Goal: Information Seeking & Learning: Learn about a topic

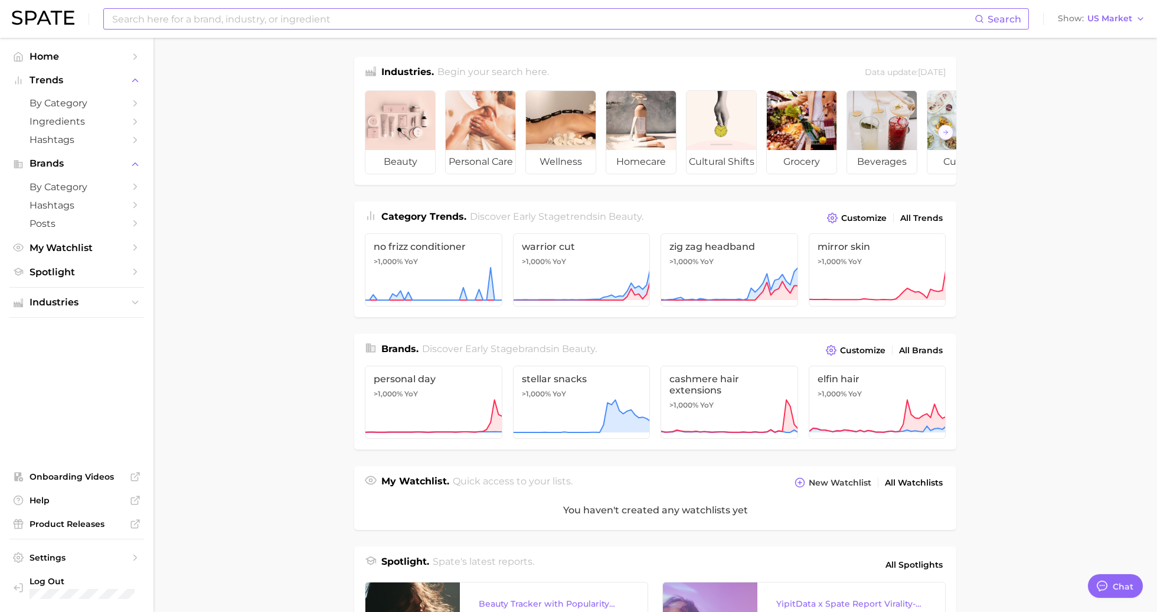
click at [206, 18] on input at bounding box center [543, 19] width 864 height 20
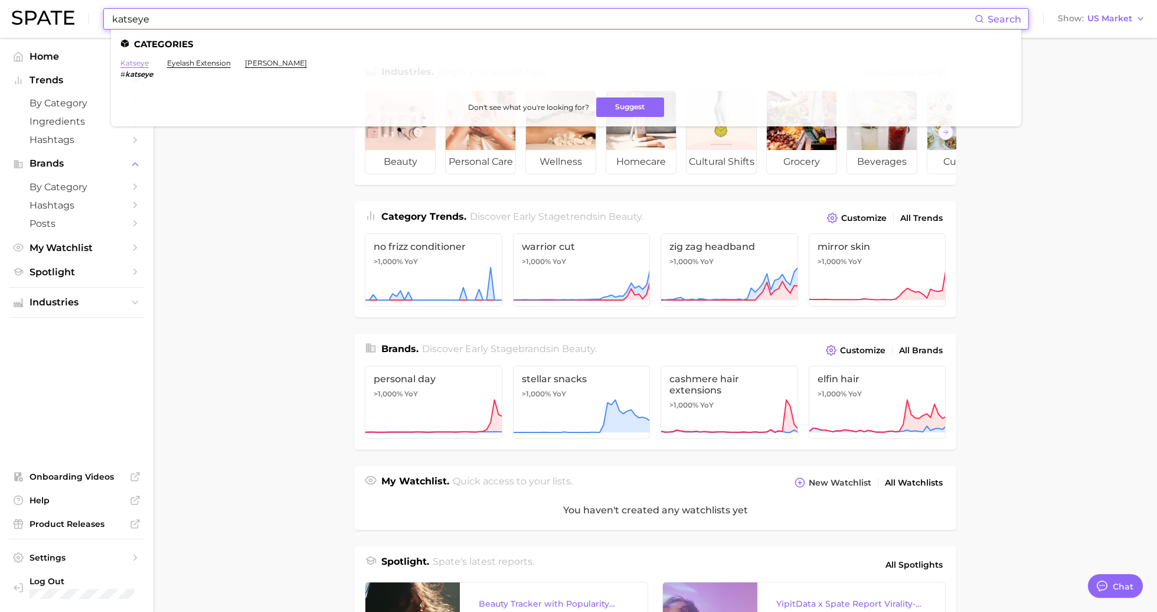
type input "katseye"
click at [138, 61] on link "katseye" at bounding box center [134, 62] width 28 height 9
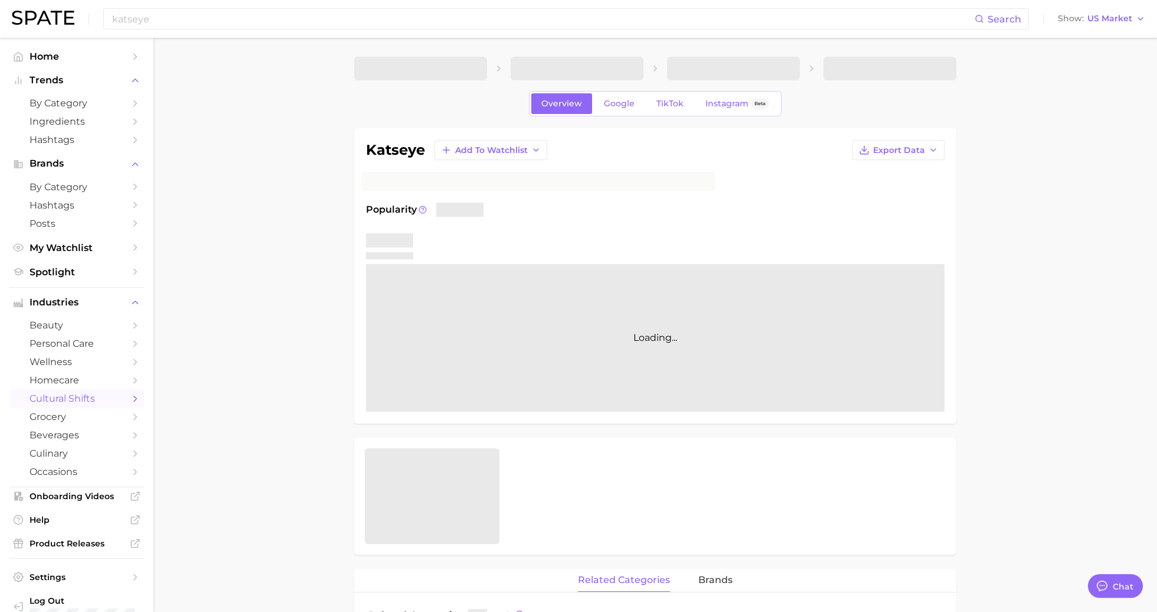
type textarea "x"
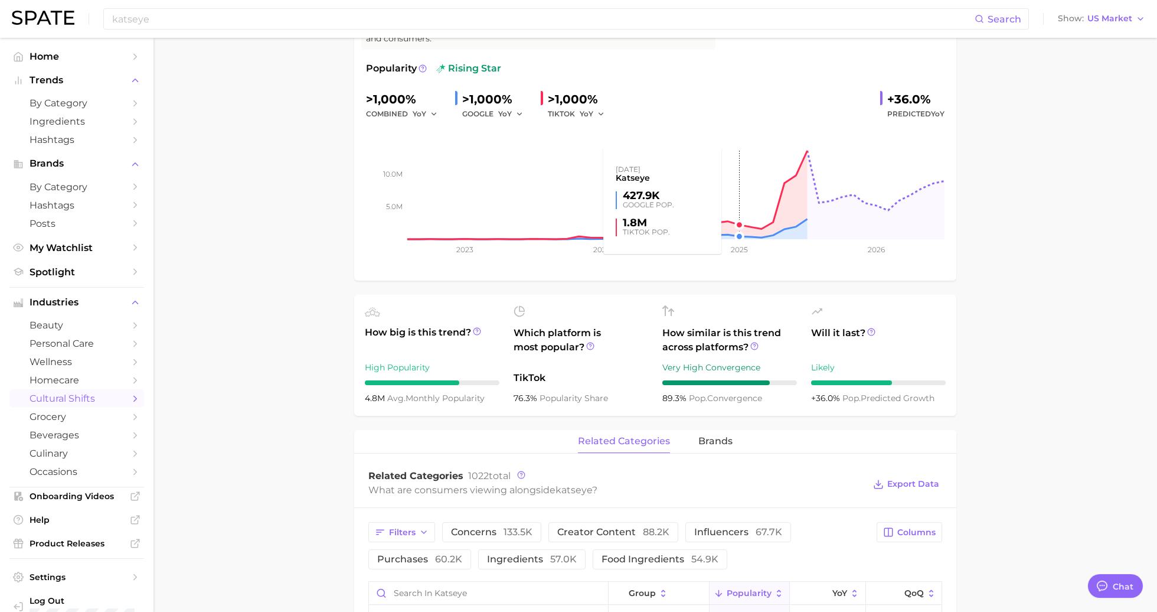
scroll to position [171, 0]
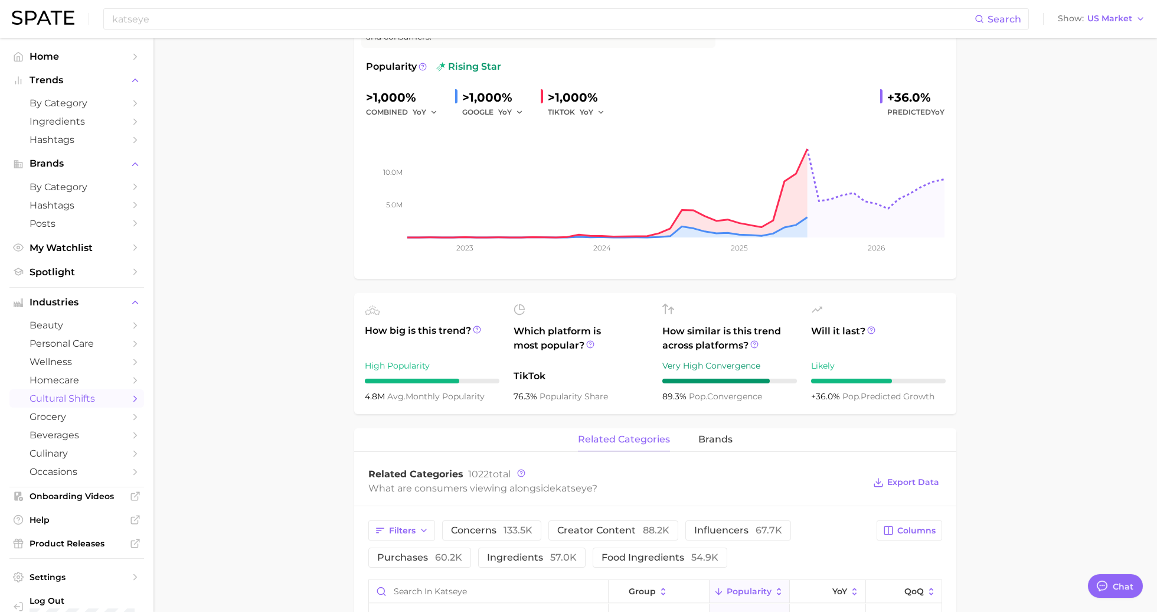
click at [574, 112] on div "TIKTOK YoY" at bounding box center [580, 112] width 65 height 14
click at [600, 112] on icon "button" at bounding box center [601, 112] width 8 height 8
click at [606, 169] on span "MoM" at bounding box center [596, 173] width 21 height 10
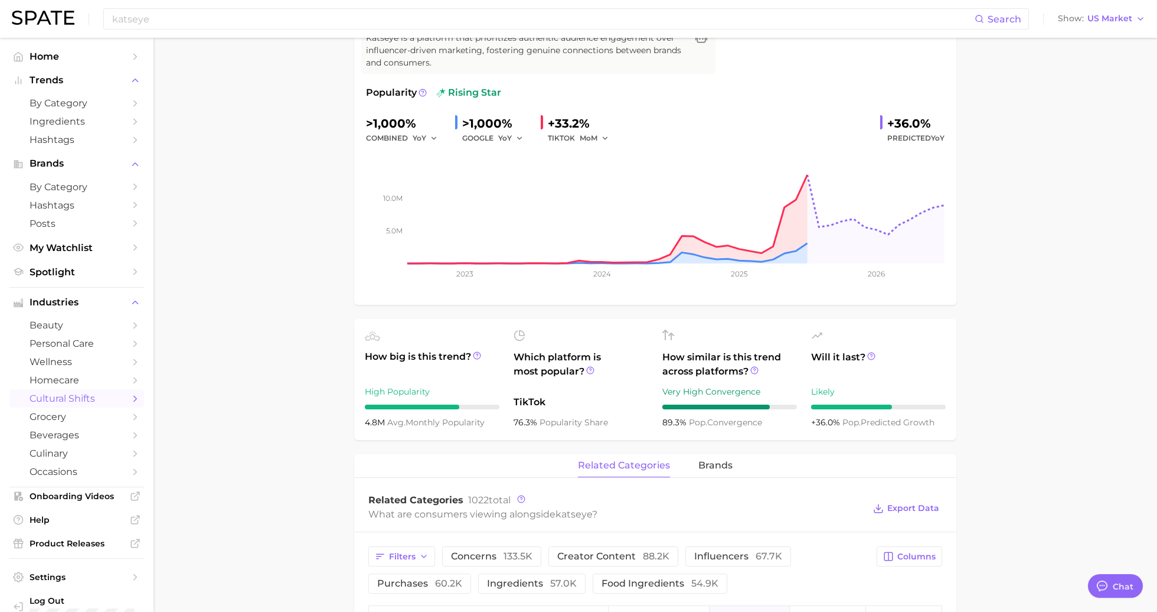
scroll to position [0, 0]
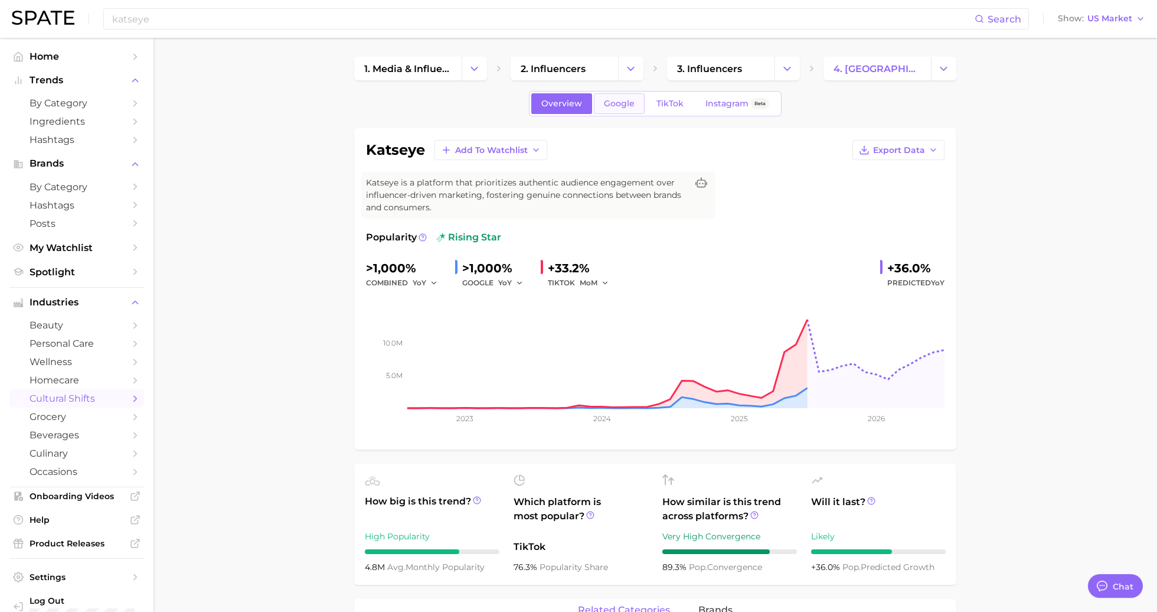
click at [607, 103] on span "Google" at bounding box center [619, 104] width 31 height 10
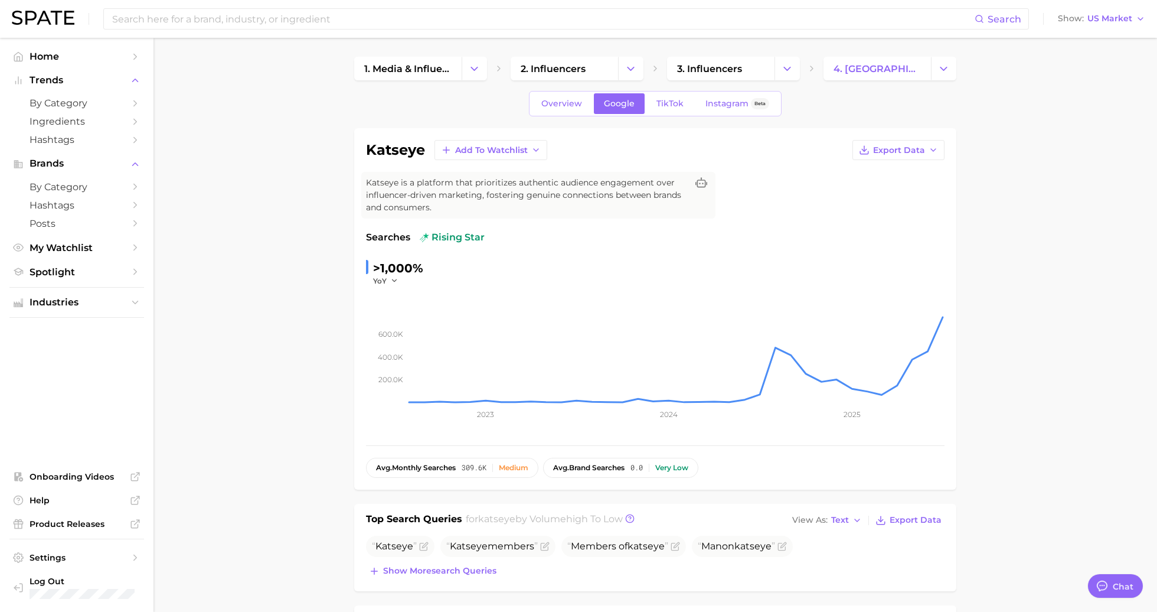
click at [398, 273] on span ">1,000%" at bounding box center [398, 268] width 50 height 14
click at [388, 277] on button "YoY" at bounding box center [385, 281] width 25 height 10
click at [398, 336] on span "MoM" at bounding box center [389, 340] width 21 height 10
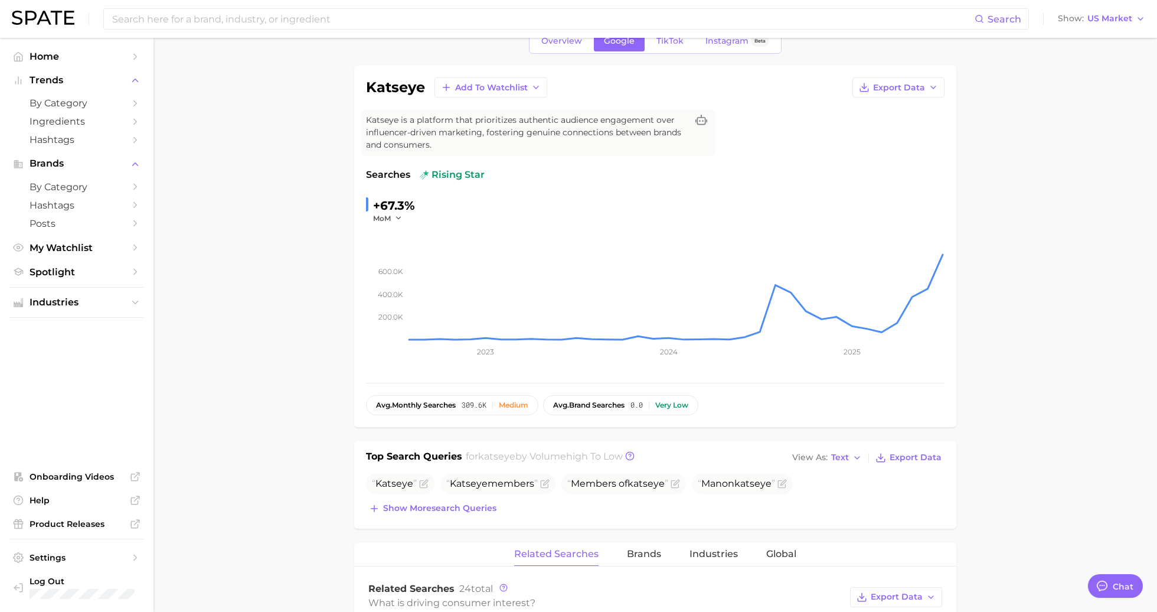
scroll to position [65, 0]
click at [383, 171] on span "Searches" at bounding box center [388, 172] width 44 height 14
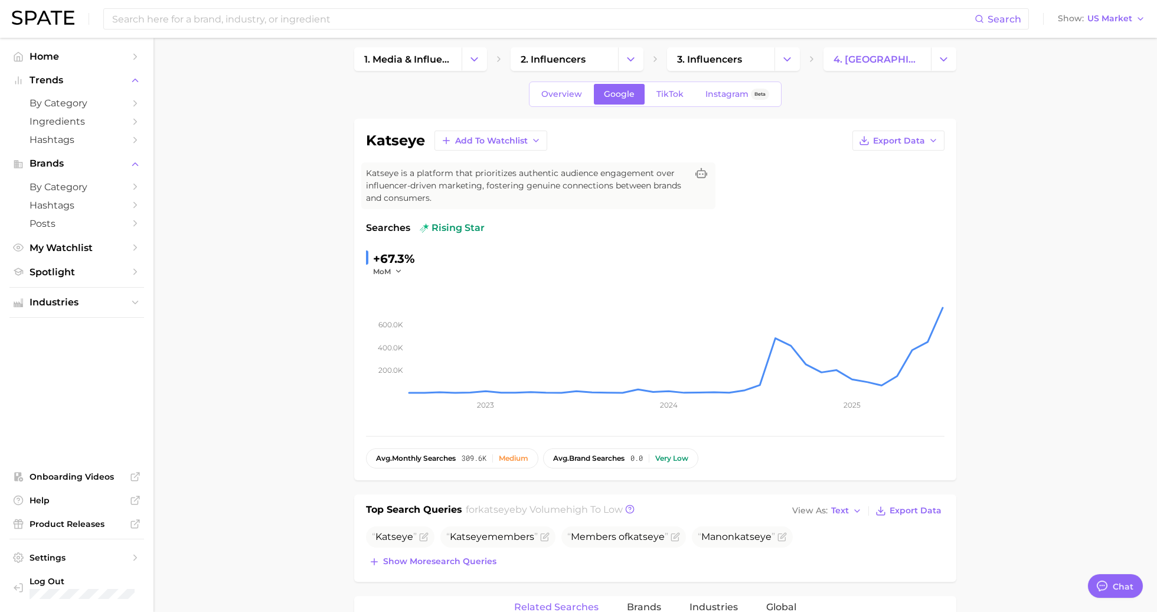
scroll to position [7, 0]
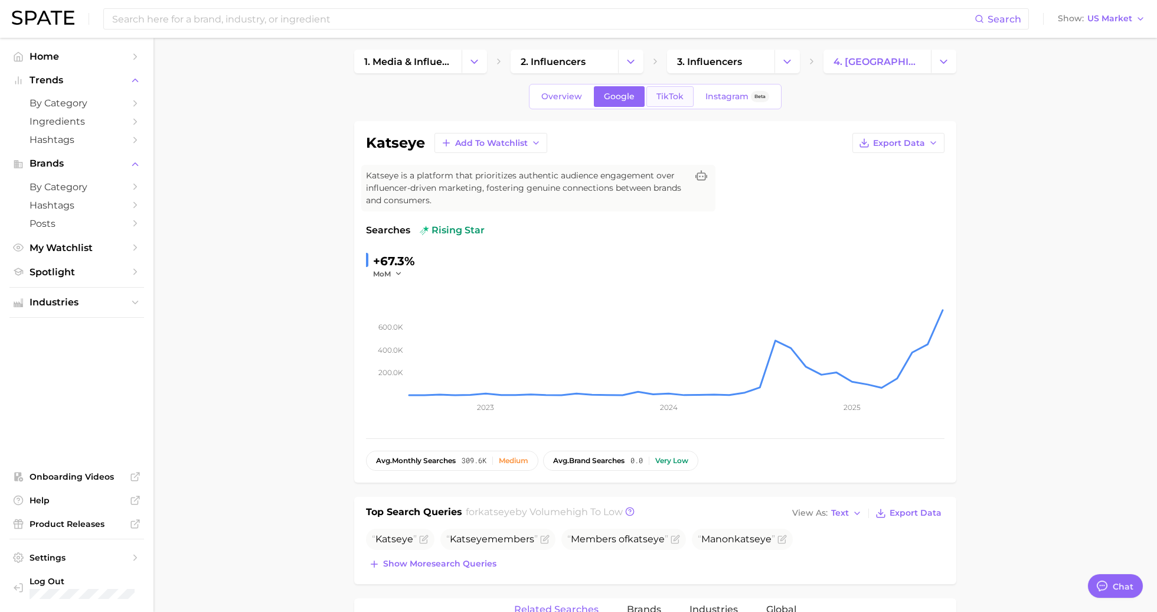
click at [665, 94] on span "TikTok" at bounding box center [669, 97] width 27 height 10
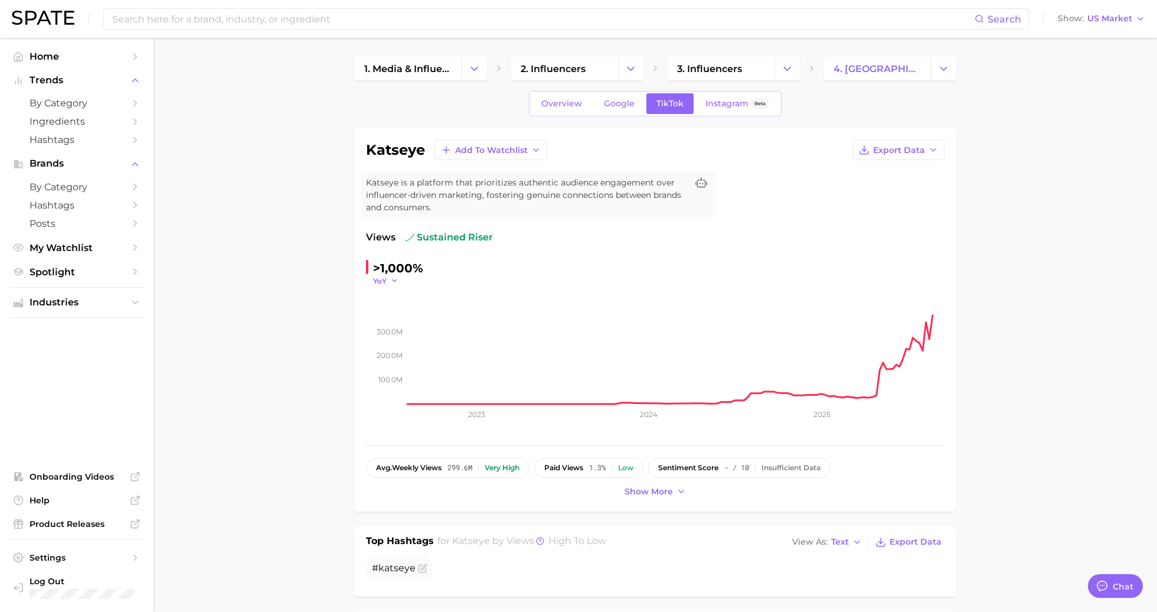
click at [385, 277] on span "YoY" at bounding box center [380, 281] width 14 height 10
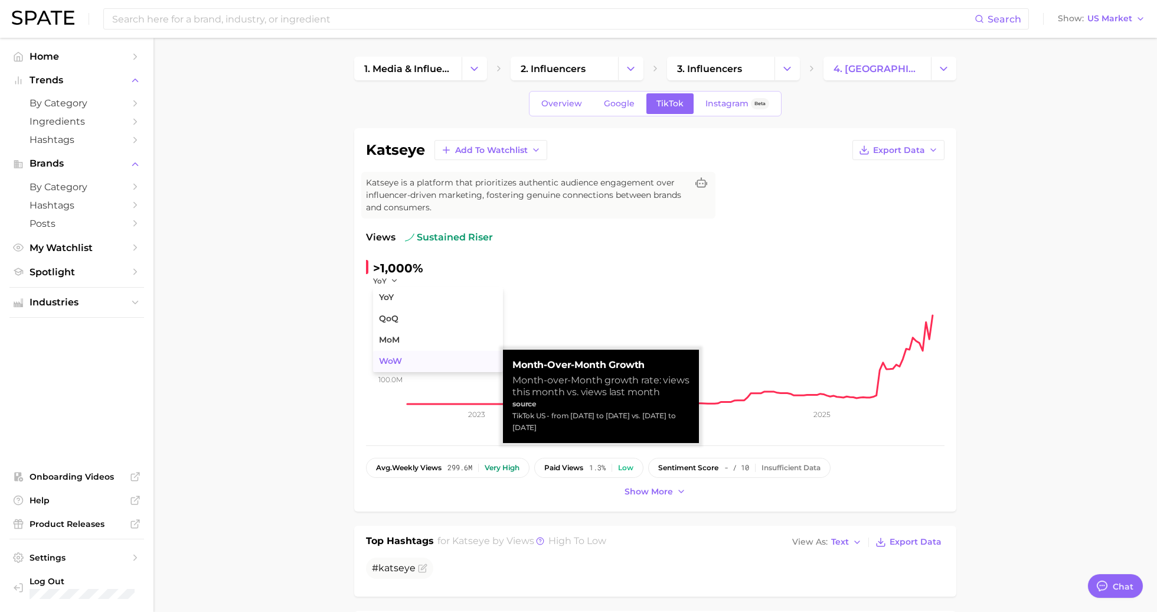
click at [408, 357] on button "WoW" at bounding box center [438, 361] width 130 height 21
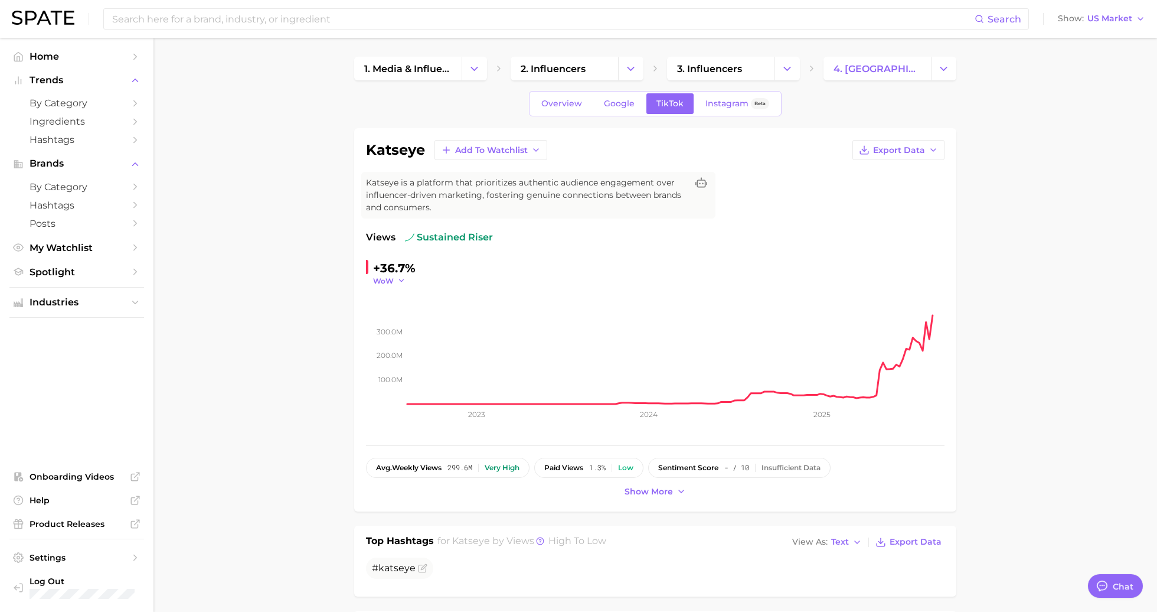
click at [396, 281] on button "WoW" at bounding box center [389, 281] width 32 height 10
click at [410, 341] on button "MoM" at bounding box center [438, 339] width 130 height 21
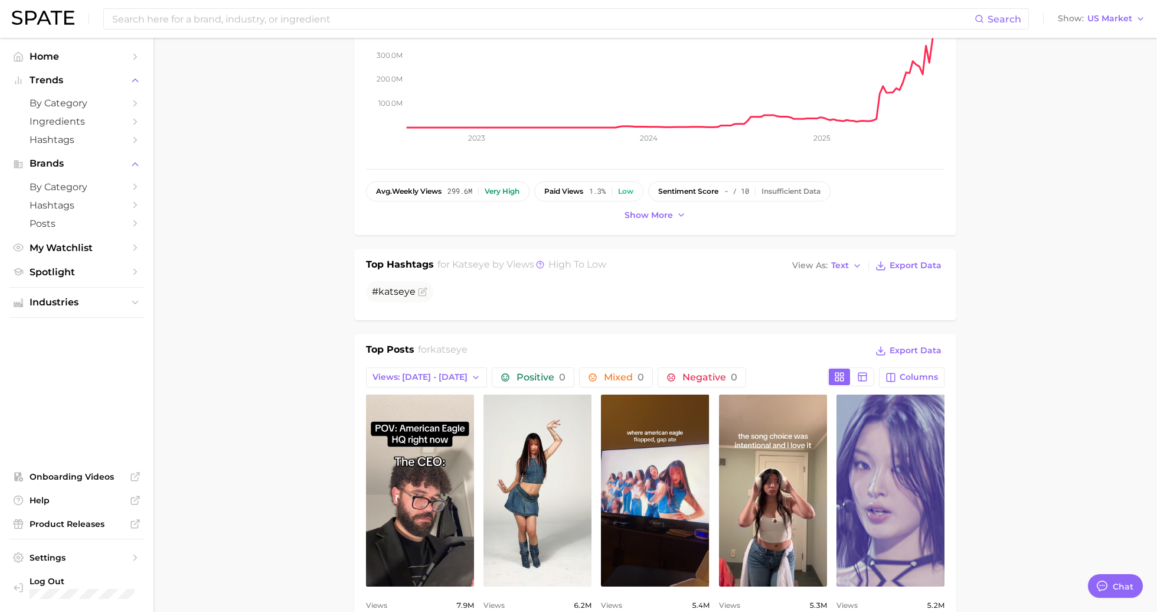
scroll to position [280, 0]
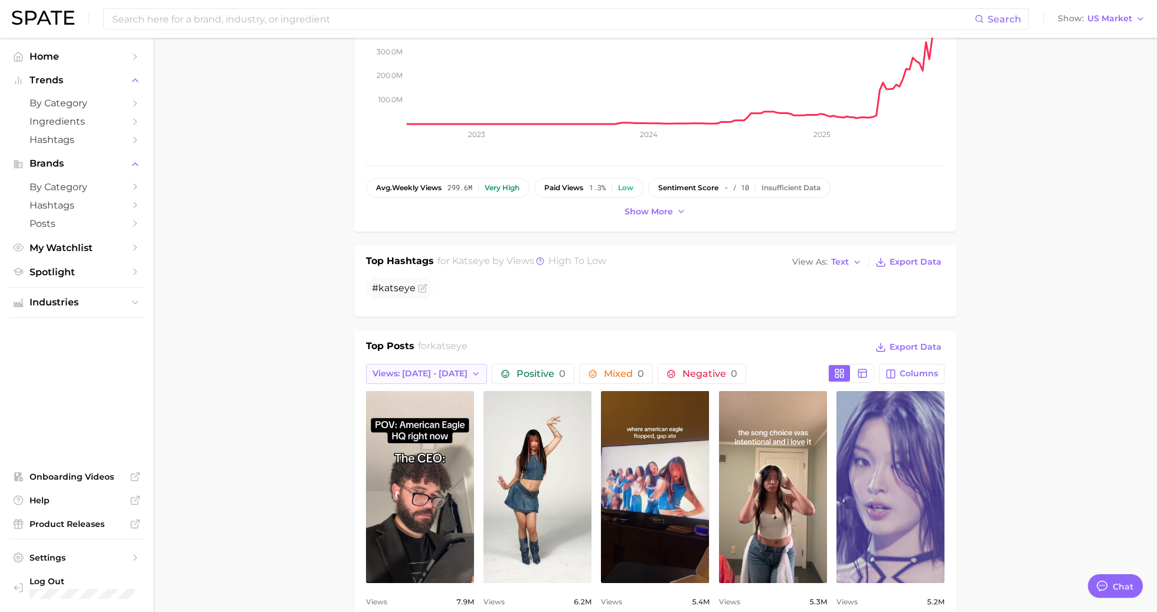
click at [471, 373] on icon "button" at bounding box center [475, 373] width 9 height 9
click at [445, 437] on button "Total Views" at bounding box center [431, 437] width 130 height 21
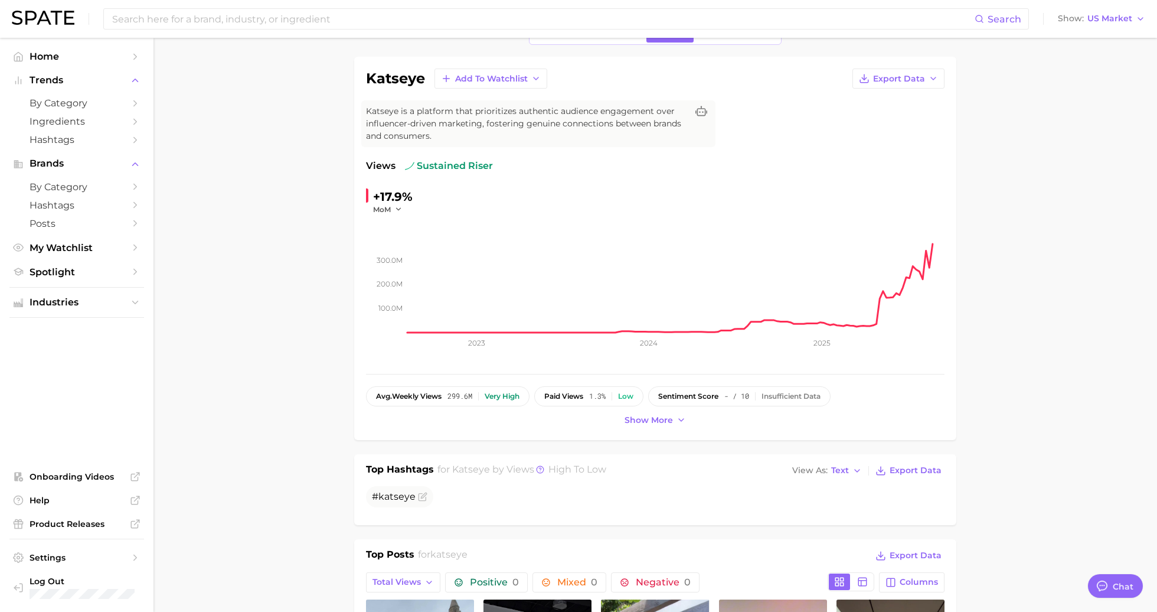
scroll to position [14, 0]
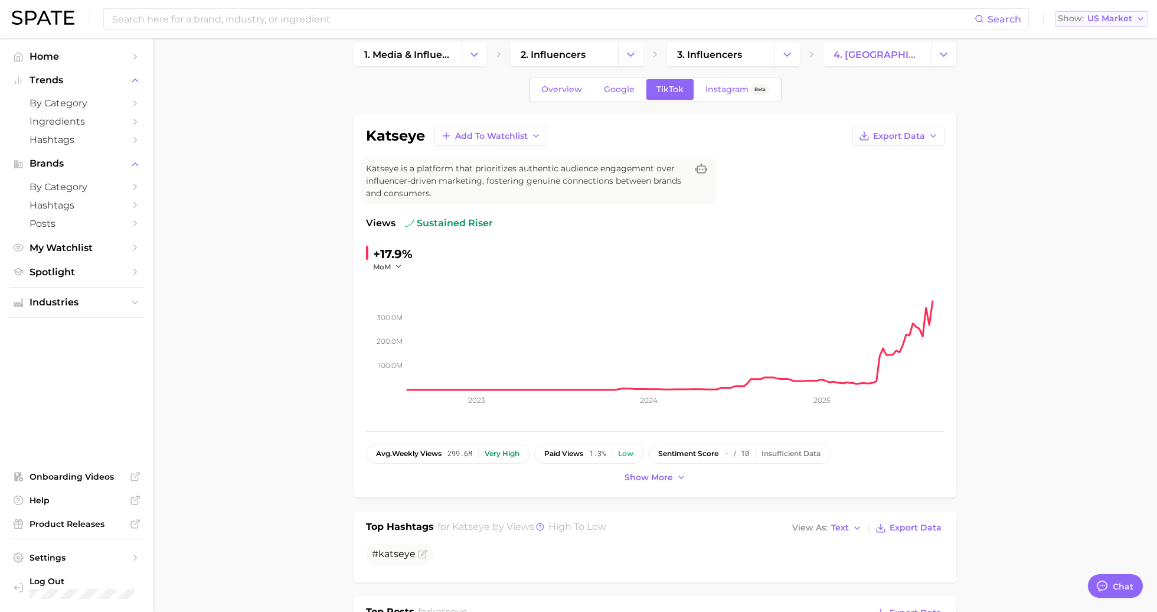
click at [1124, 19] on span "US Market" at bounding box center [1109, 18] width 45 height 6
click at [1087, 146] on span "Global" at bounding box center [1074, 144] width 27 height 10
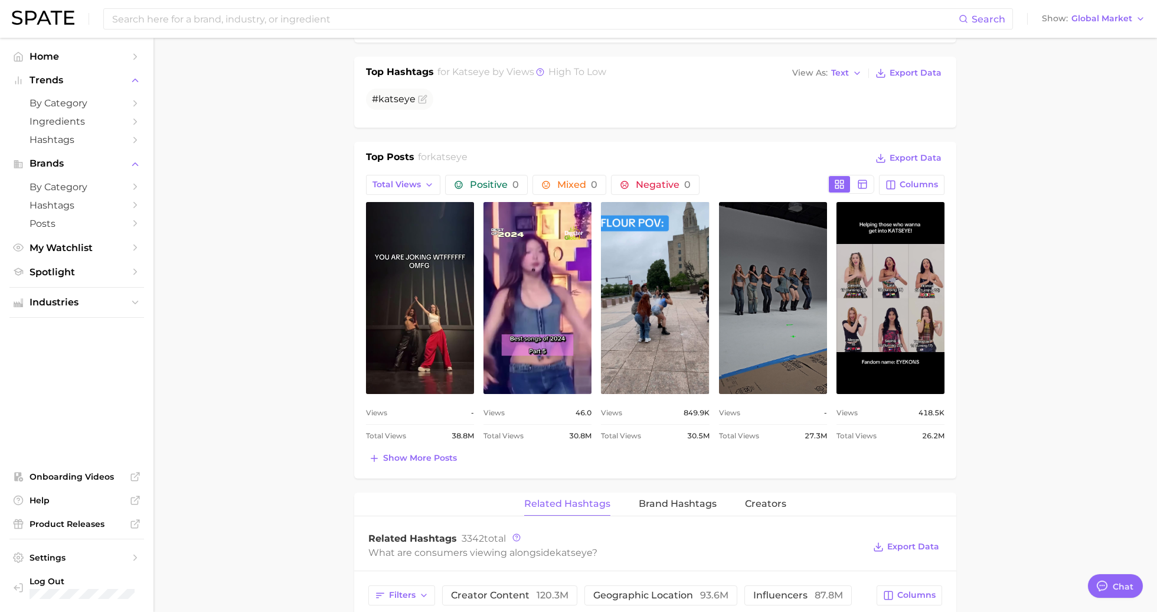
scroll to position [470, 0]
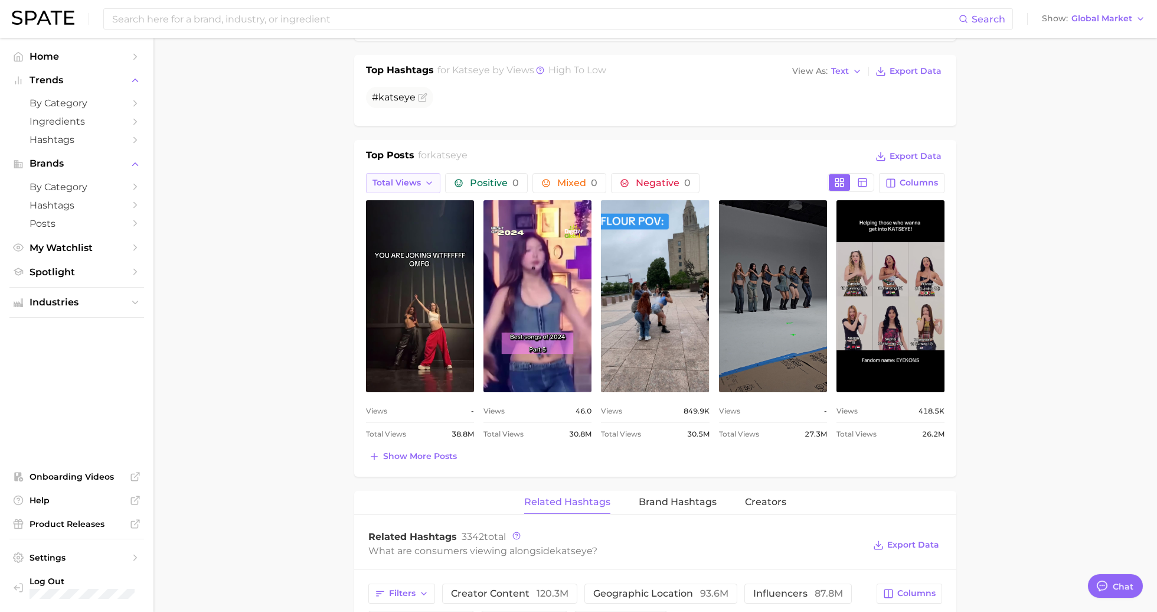
click at [405, 178] on span "Total Views" at bounding box center [397, 183] width 48 height 10
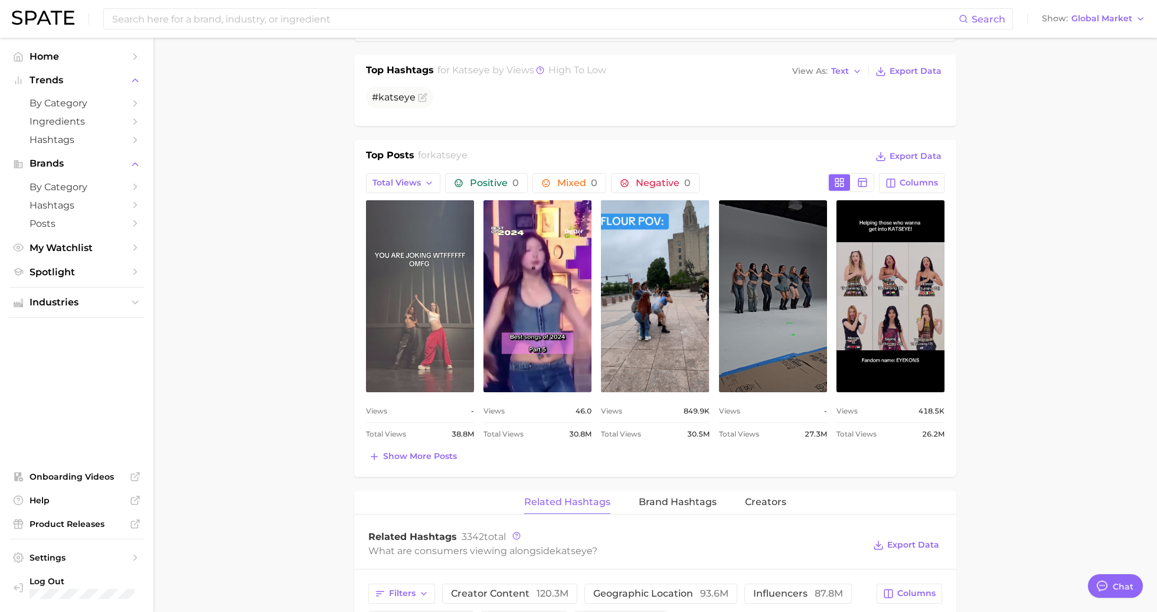
click at [423, 342] on link "view post on TikTok" at bounding box center [420, 296] width 108 height 192
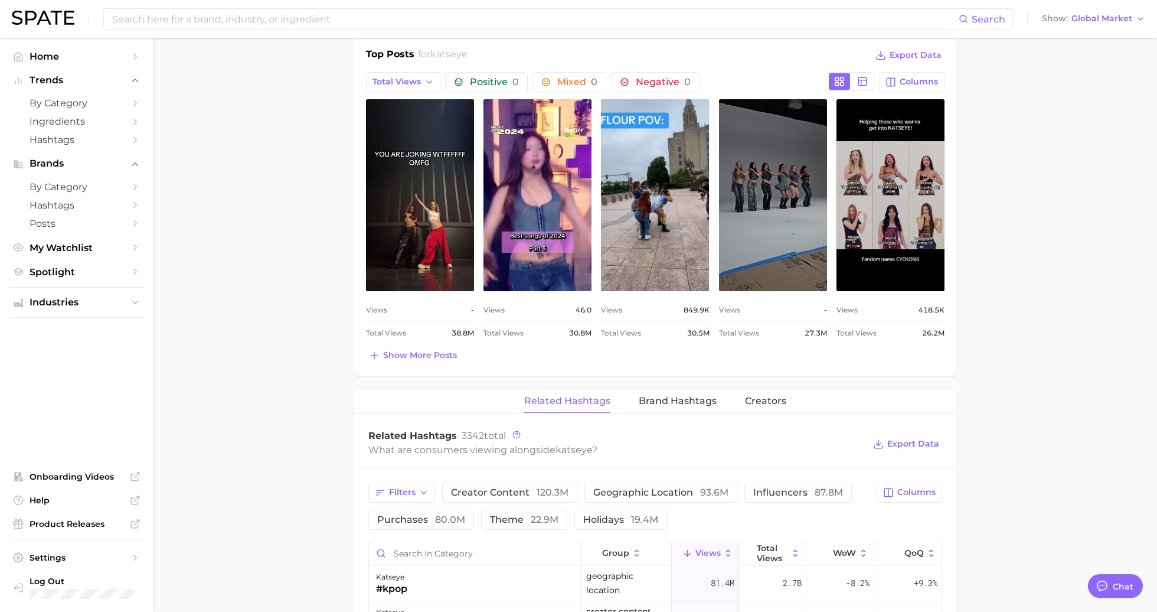
scroll to position [510, 0]
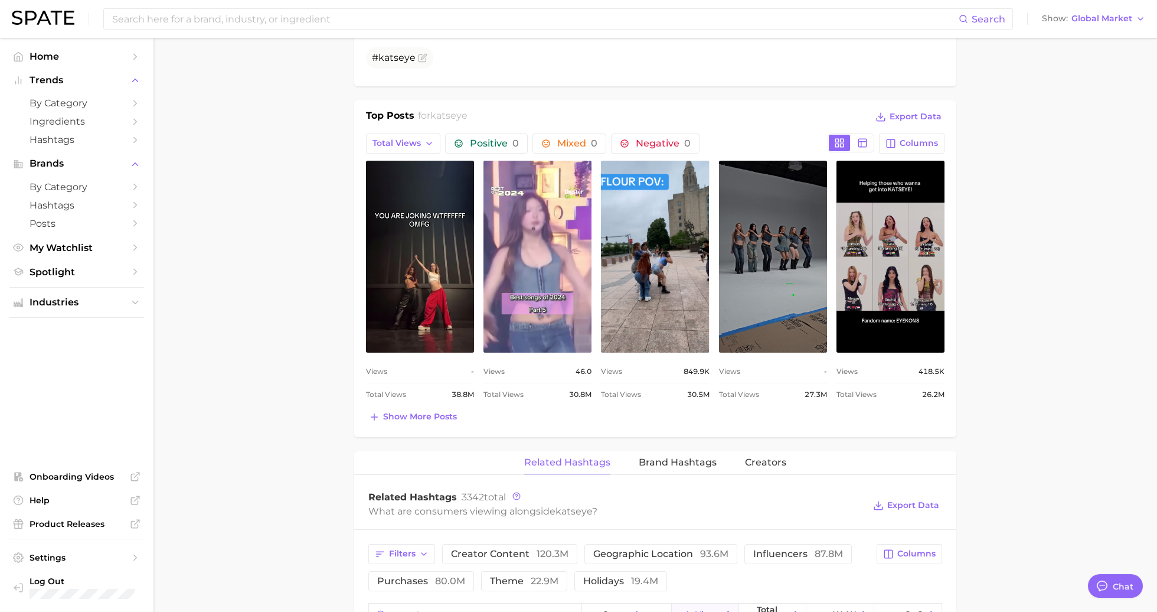
click at [540, 316] on link "view post on TikTok" at bounding box center [537, 257] width 108 height 192
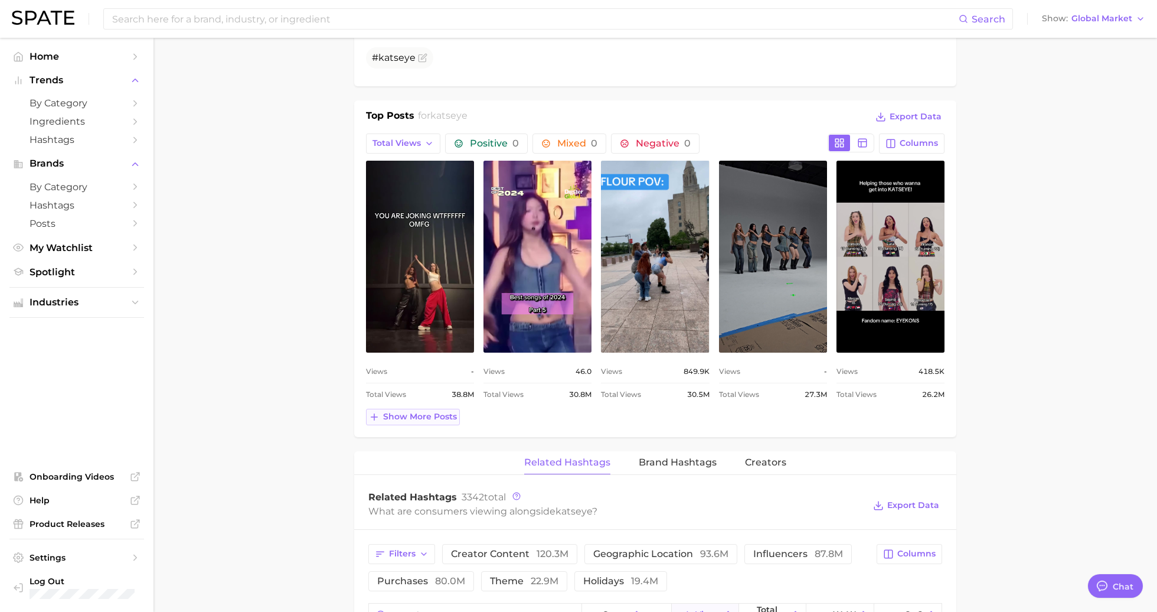
click at [403, 417] on span "Show more posts" at bounding box center [420, 416] width 74 height 10
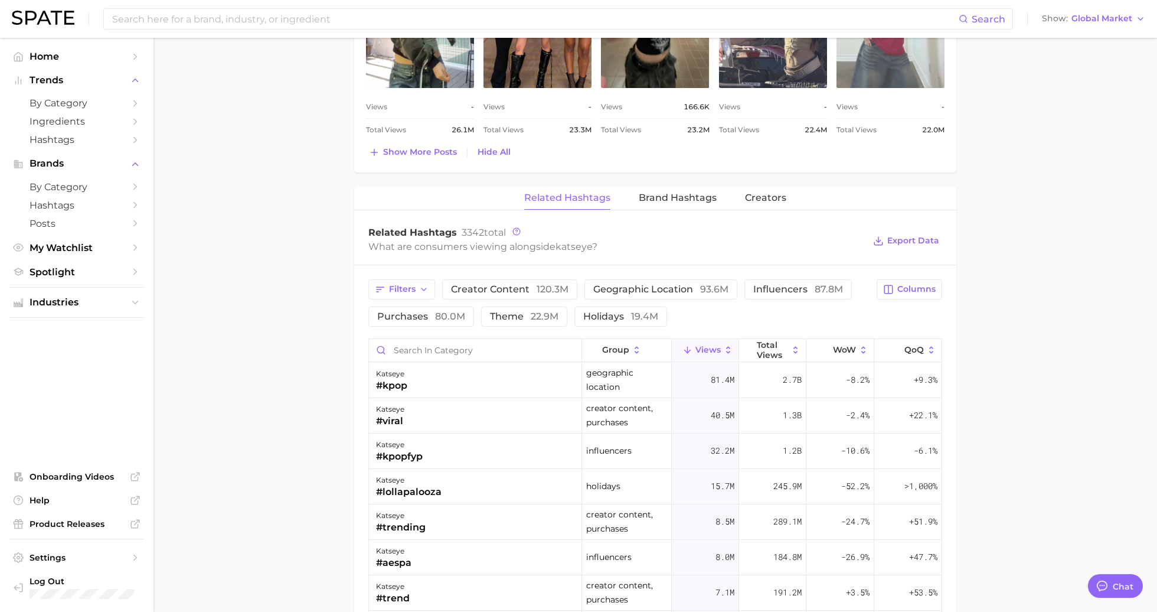
scroll to position [1079, 0]
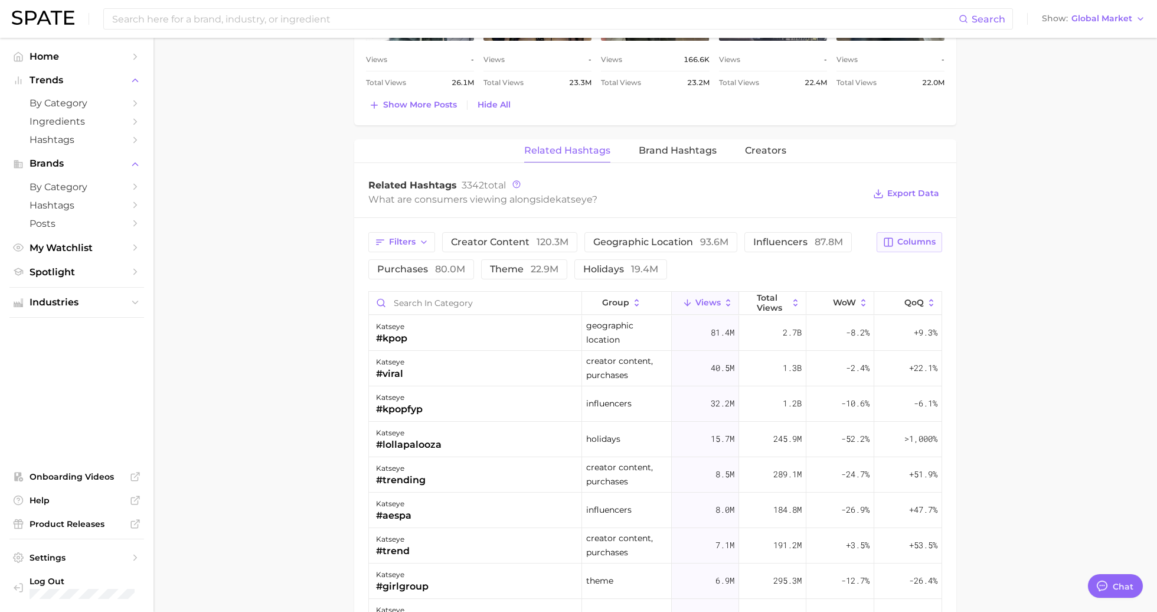
click at [927, 237] on span "Columns" at bounding box center [916, 242] width 38 height 10
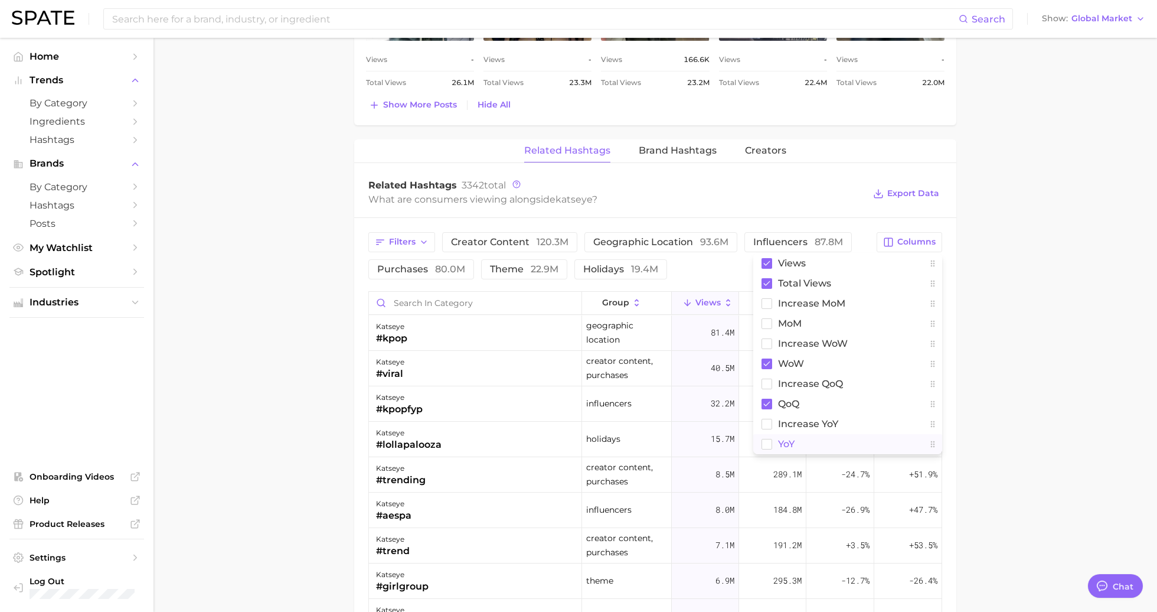
click at [860, 437] on button "YoY" at bounding box center [847, 444] width 189 height 20
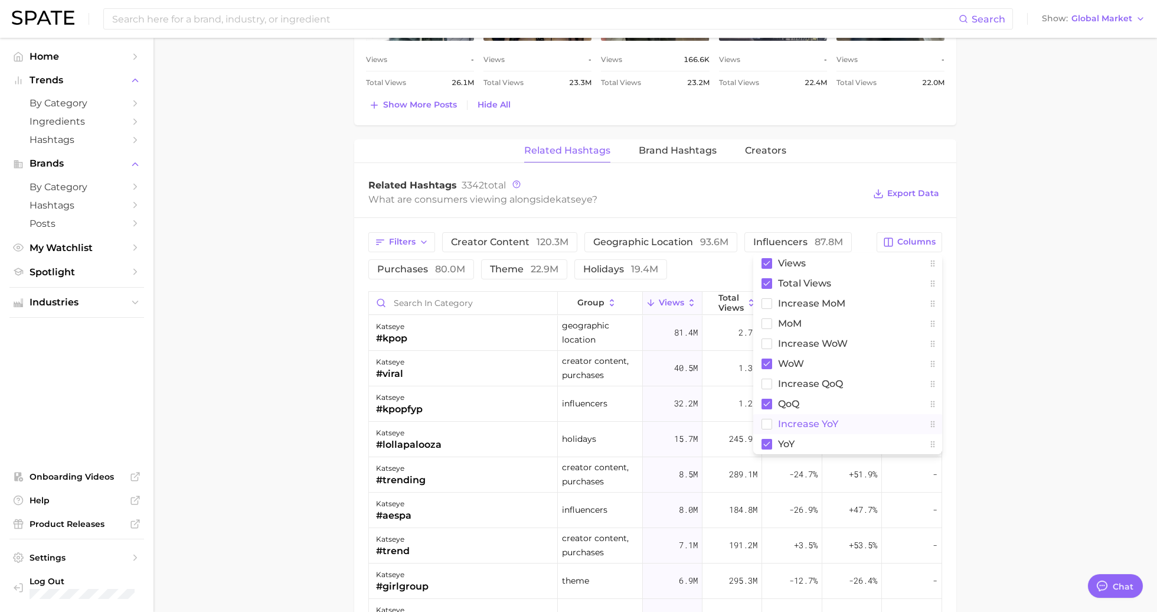
click at [857, 425] on button "increase YoY" at bounding box center [847, 424] width 189 height 20
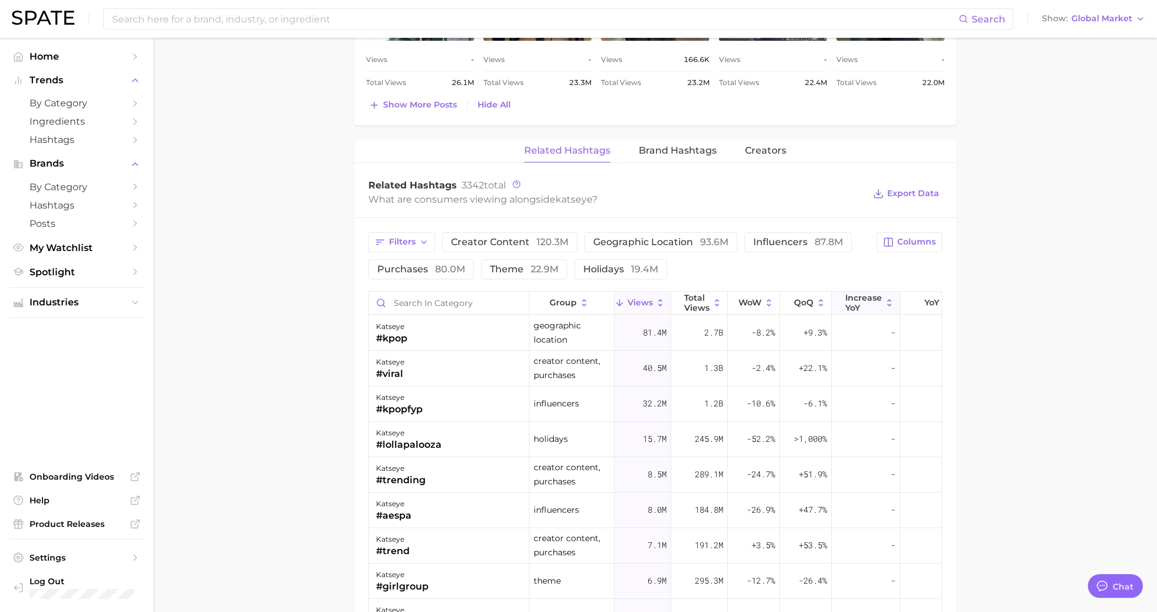
click at [868, 295] on span "increase YoY" at bounding box center [863, 302] width 37 height 19
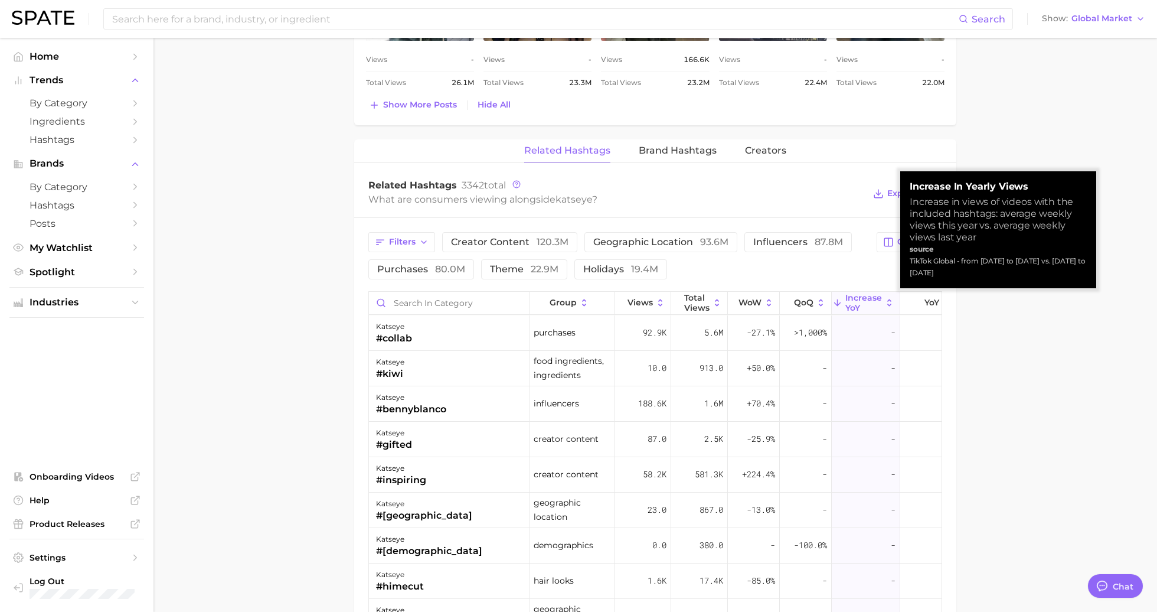
click at [868, 295] on span "increase YoY" at bounding box center [863, 302] width 37 height 19
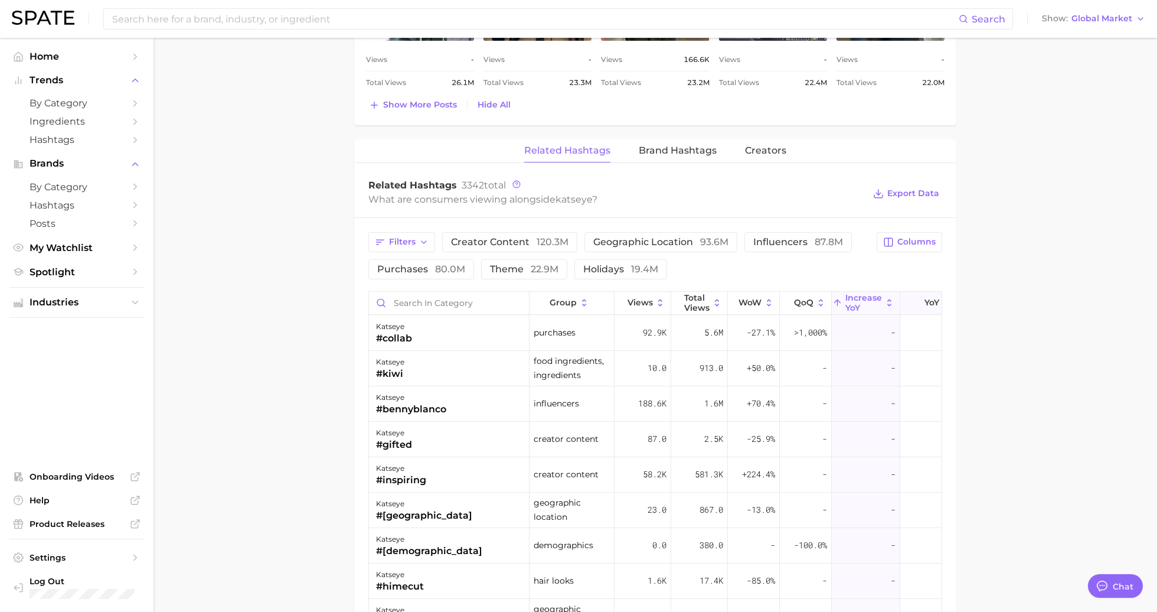
click at [922, 296] on button "YoY" at bounding box center [928, 303] width 57 height 23
click at [790, 299] on icon at bounding box center [786, 303] width 11 height 11
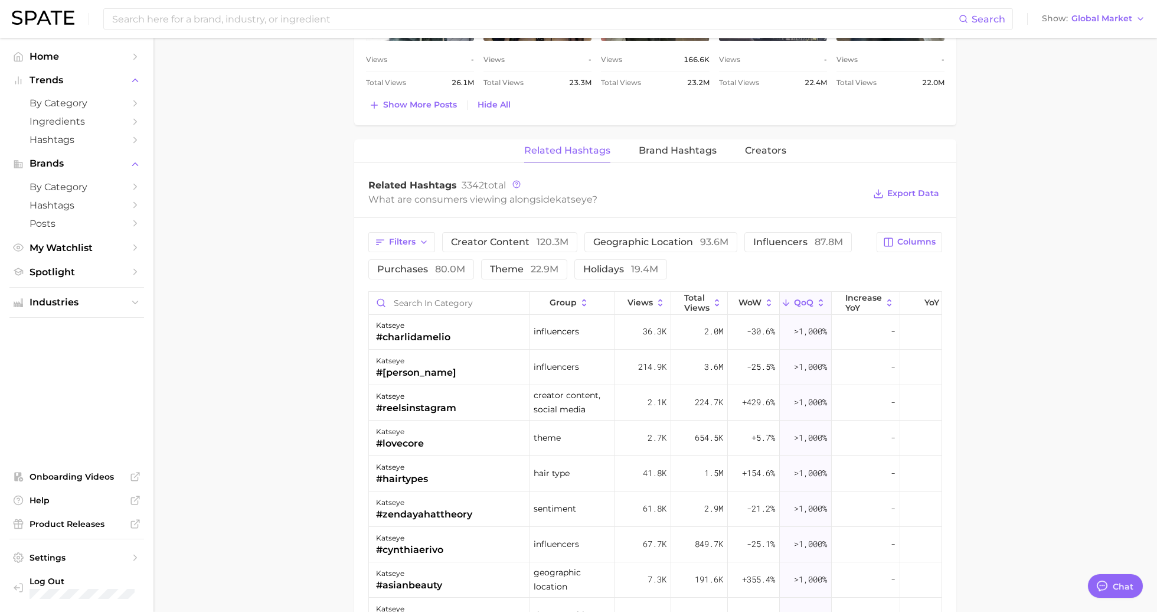
scroll to position [0, 0]
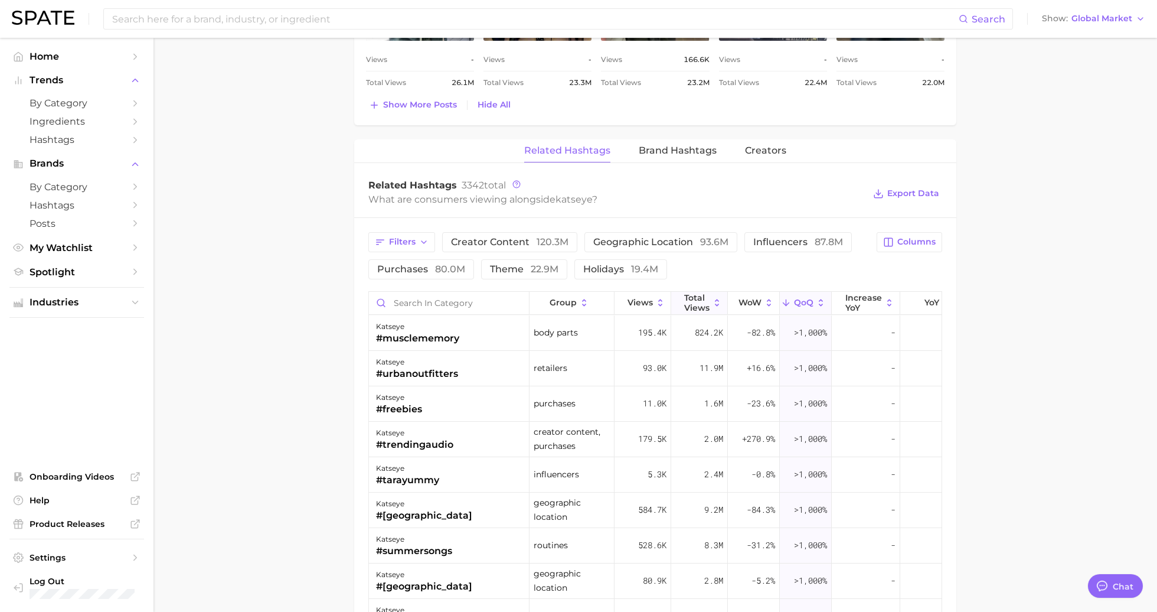
click at [707, 299] on span "Total Views" at bounding box center [696, 302] width 25 height 19
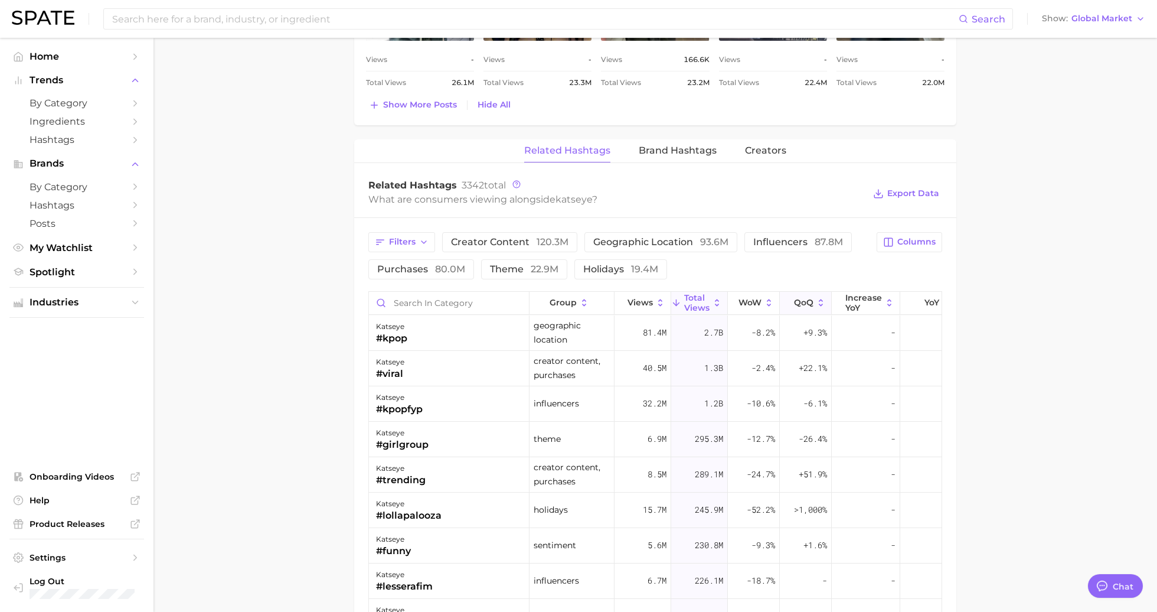
click at [782, 299] on icon at bounding box center [786, 303] width 11 height 11
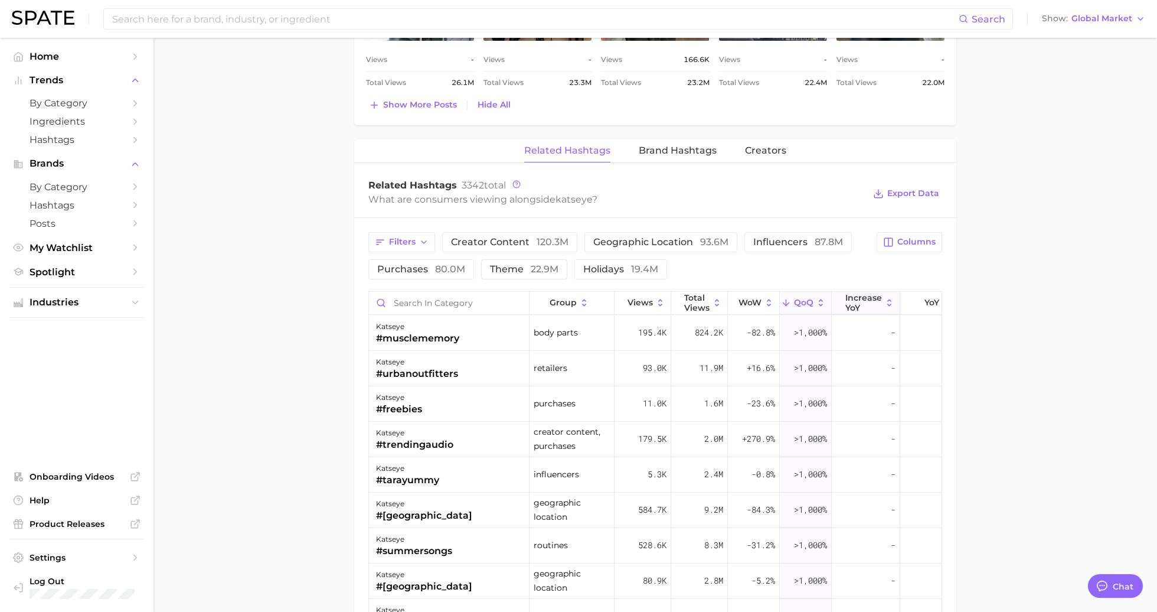
click at [870, 300] on span "increase YoY" at bounding box center [863, 302] width 37 height 19
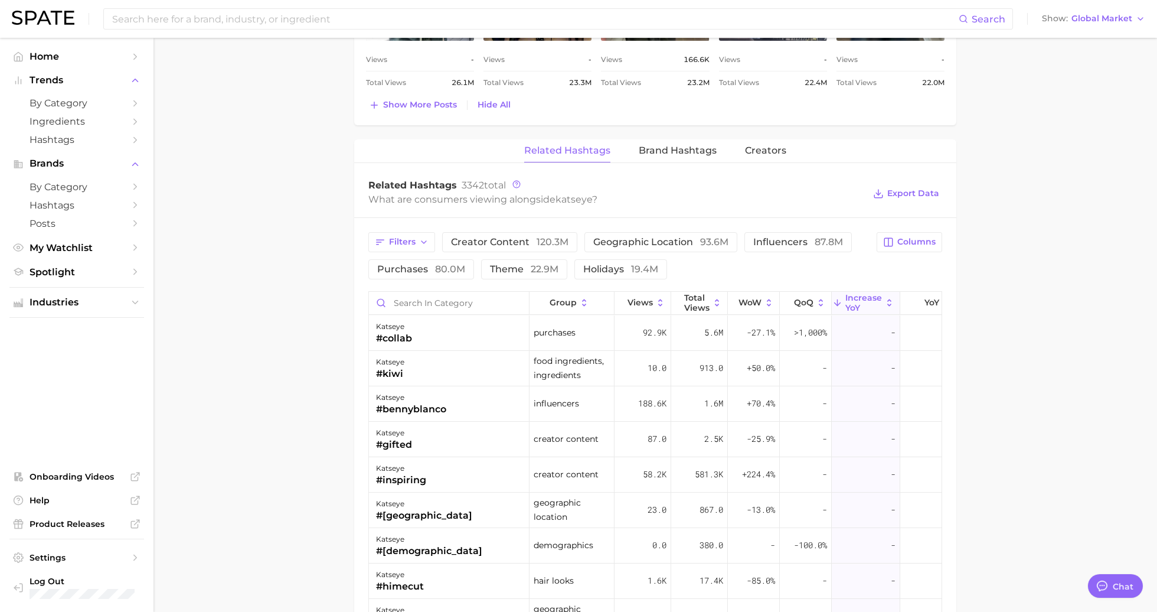
click at [870, 300] on span "increase YoY" at bounding box center [863, 302] width 37 height 19
click at [913, 225] on div "Filters creator content 120.3m geographic location 93.6m influencers 87.8m purc…" at bounding box center [655, 567] width 602 height 699
click at [913, 243] on span "Columns" at bounding box center [916, 242] width 38 height 10
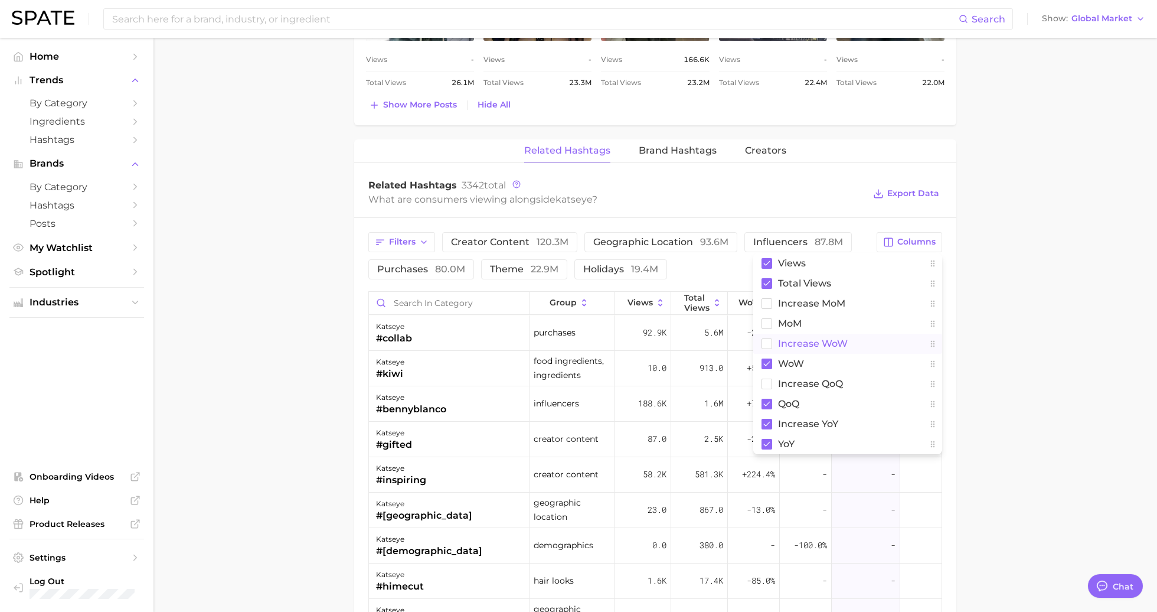
click at [835, 339] on span "Increase WoW" at bounding box center [813, 343] width 70 height 10
click at [824, 302] on span "increase MoM" at bounding box center [811, 303] width 67 height 10
click at [821, 381] on span "increase QoQ" at bounding box center [810, 383] width 65 height 10
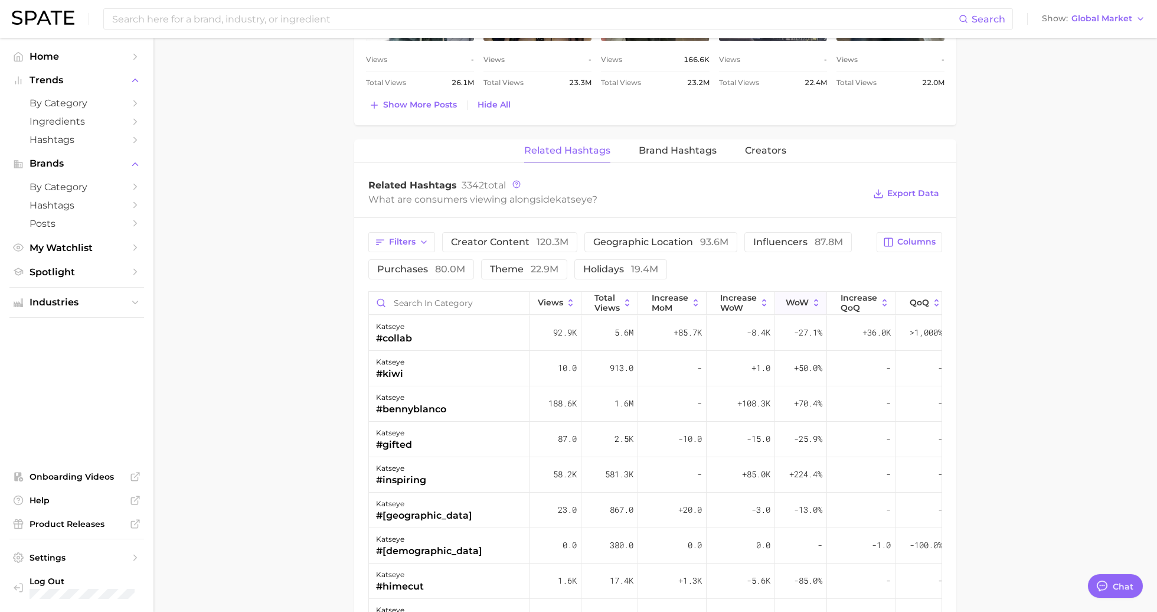
scroll to position [0, 90]
click at [841, 302] on span "increase QoQ" at bounding box center [858, 302] width 37 height 19
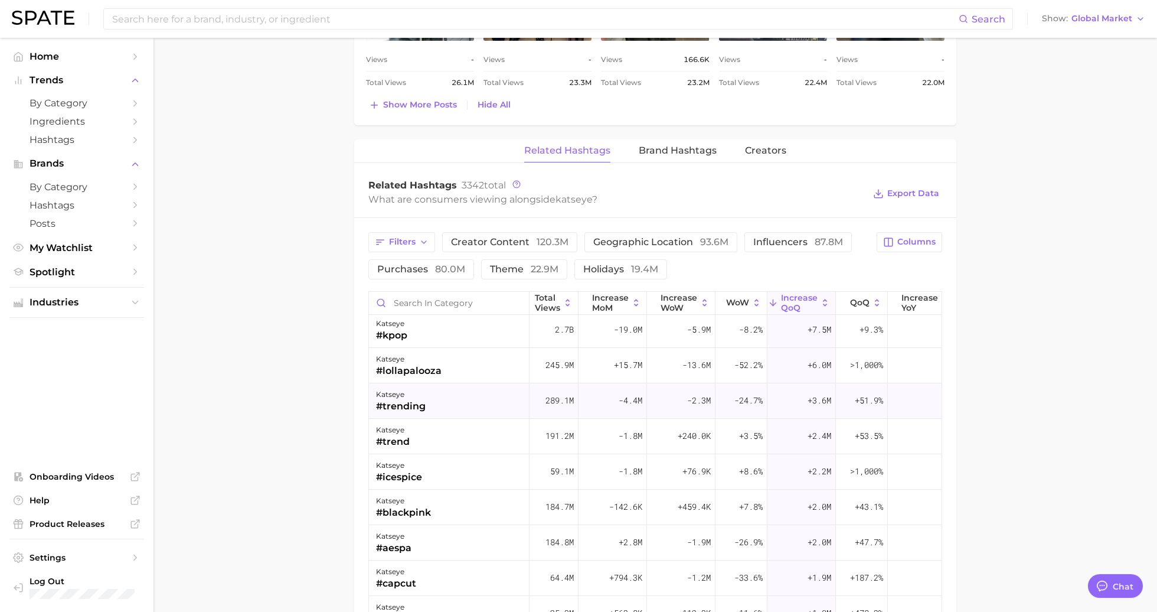
scroll to position [36, 149]
click at [864, 469] on span ">1,000%" at bounding box center [866, 473] width 33 height 11
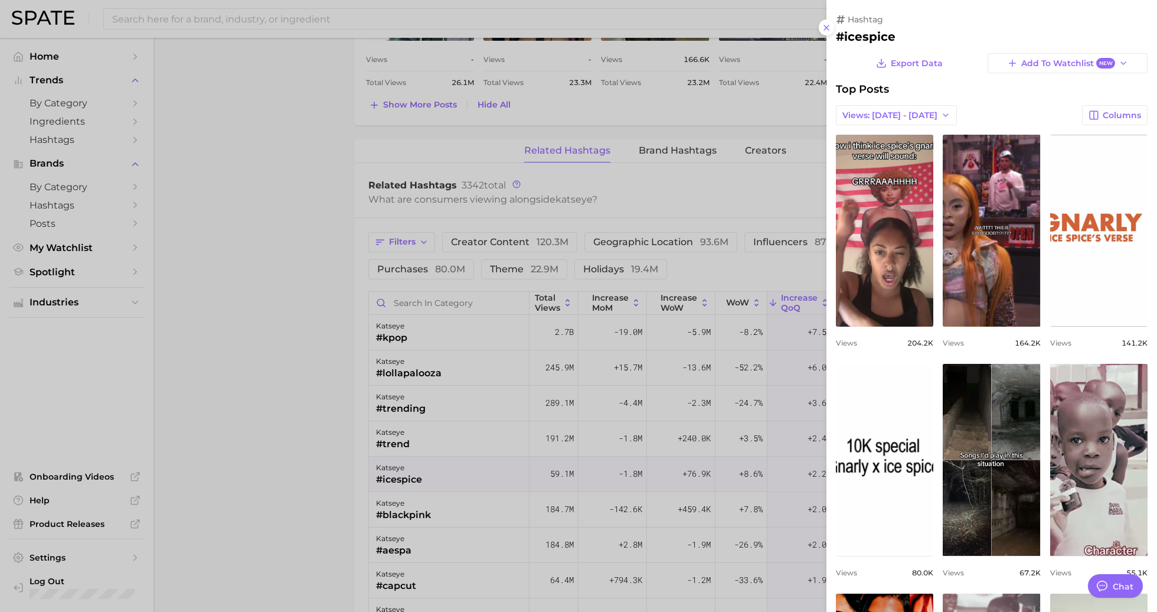
scroll to position [0, 0]
click at [868, 105] on button "Views: [DATE] - [DATE]" at bounding box center [896, 115] width 121 height 20
click at [875, 157] on span "Total Views" at bounding box center [866, 158] width 48 height 10
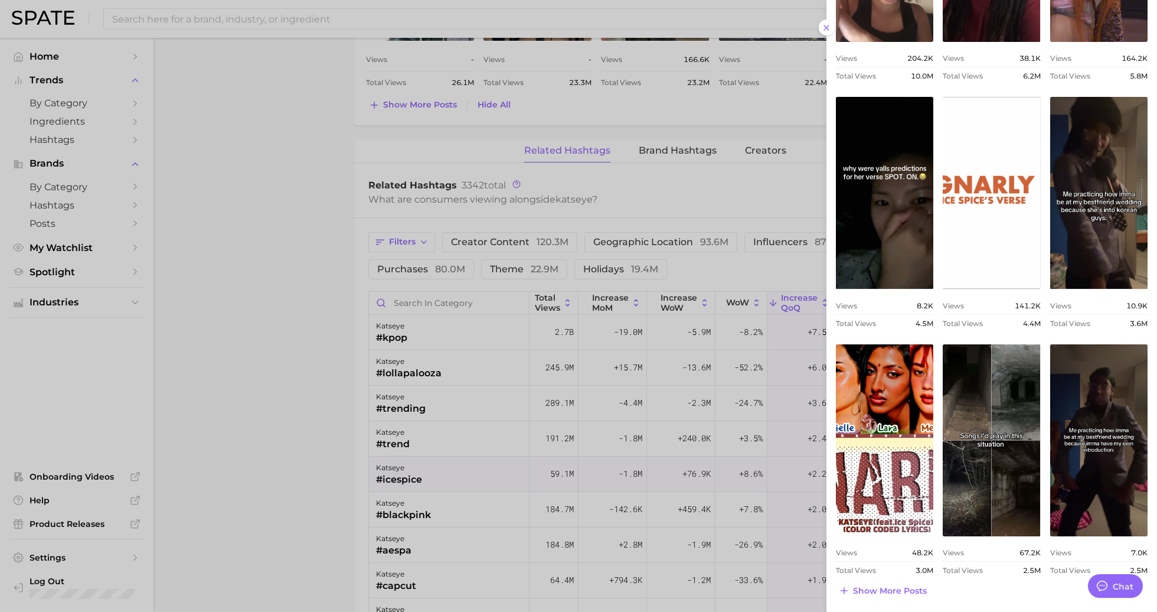
click at [496, 460] on div at bounding box center [578, 306] width 1157 height 612
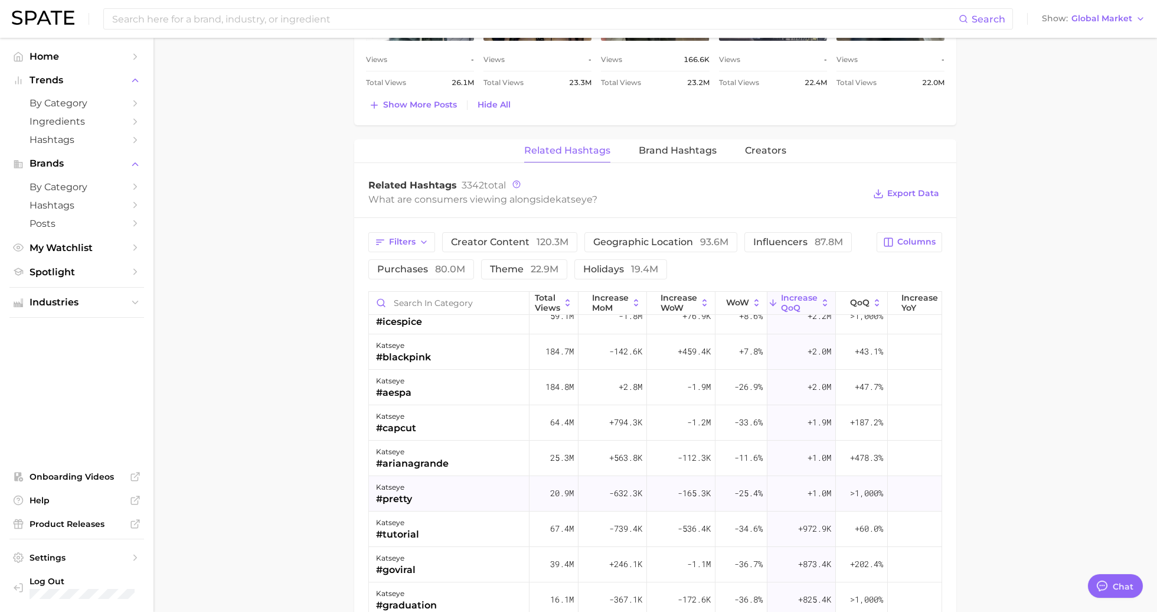
click at [480, 485] on div "katseye #pretty" at bounding box center [449, 493] width 161 height 35
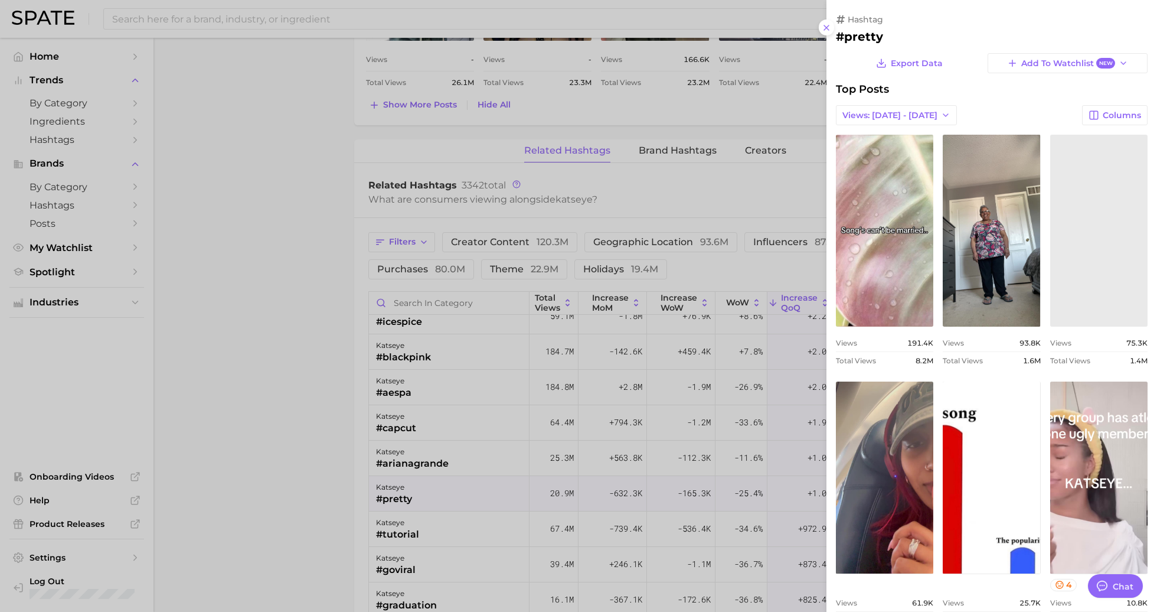
click at [480, 485] on div at bounding box center [578, 306] width 1157 height 612
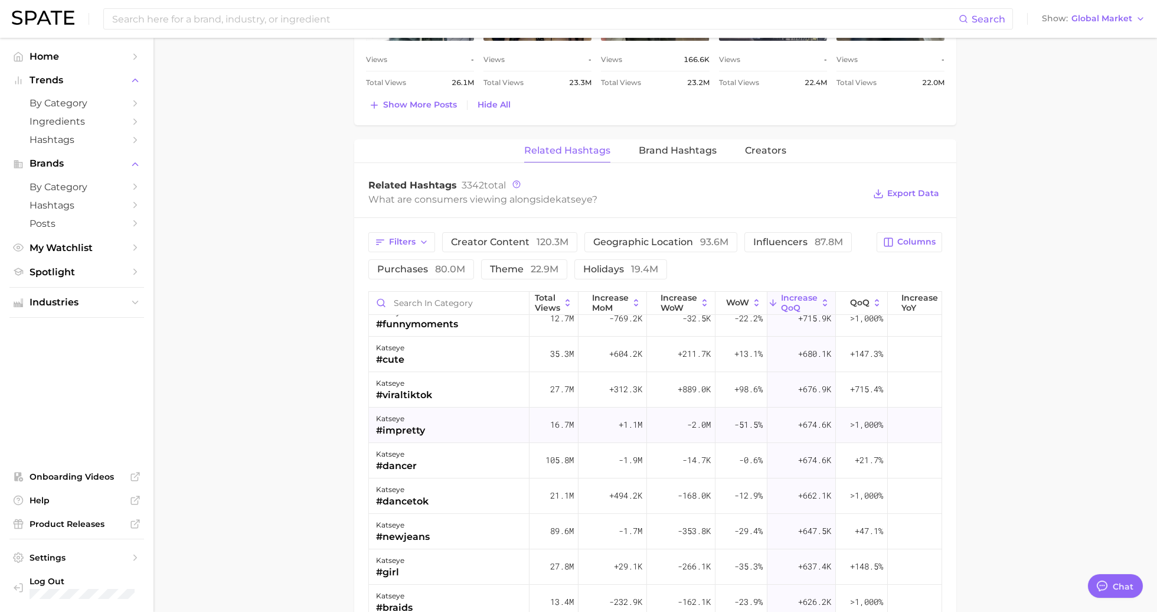
click at [453, 420] on div "katseye #impretty" at bounding box center [449, 424] width 161 height 35
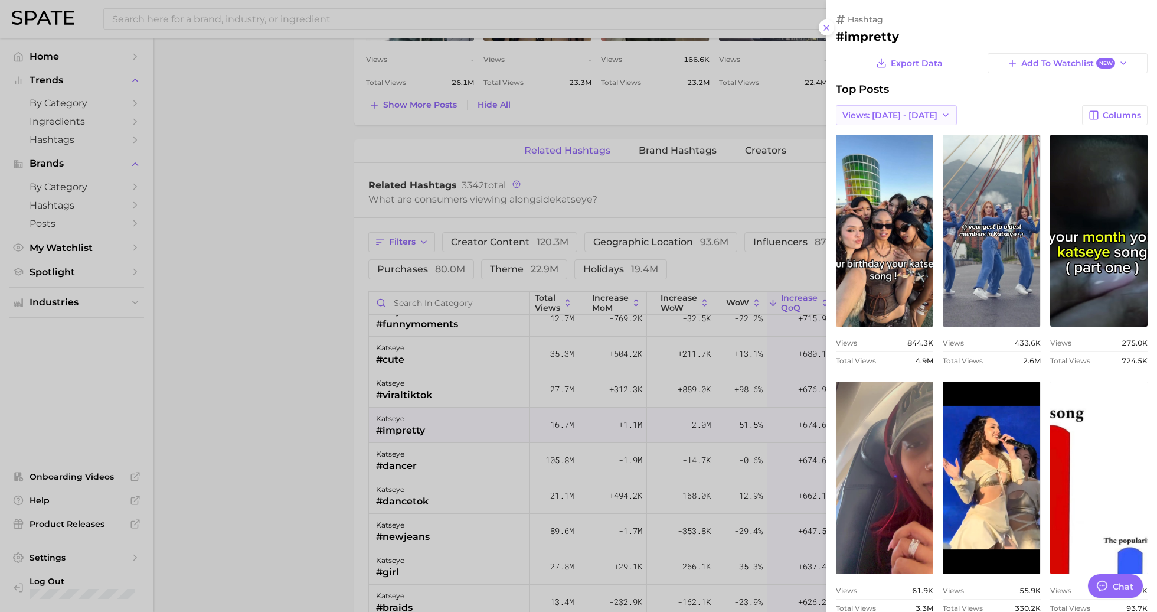
click at [883, 115] on span "Views: [DATE] - [DATE]" at bounding box center [889, 115] width 95 height 10
click at [880, 151] on button "Total Views" at bounding box center [901, 158] width 130 height 21
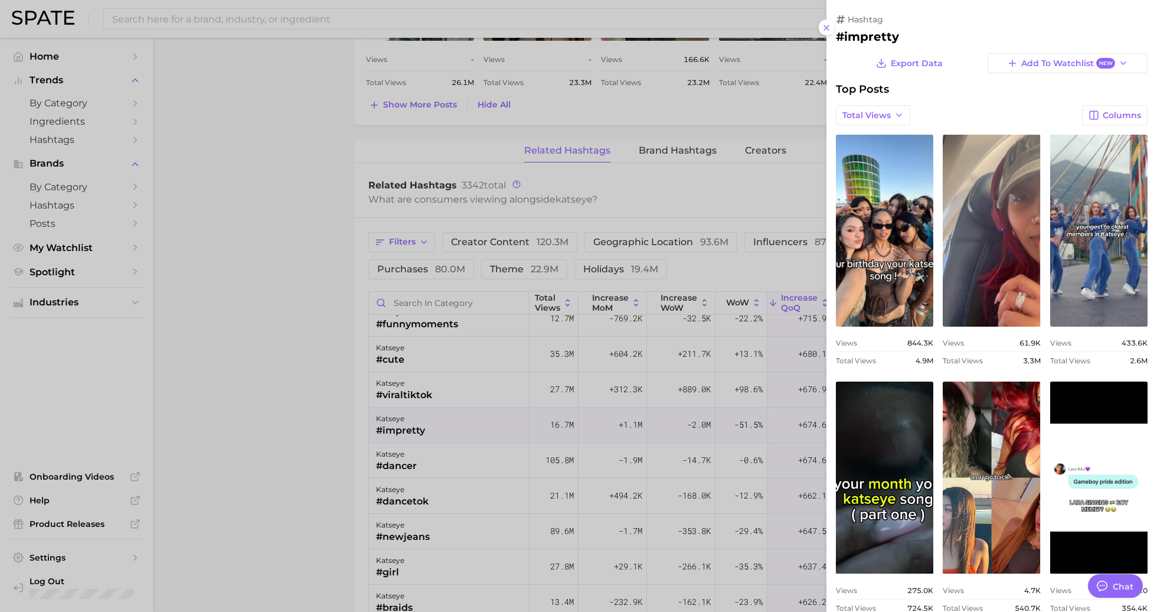
click at [771, 316] on div at bounding box center [578, 306] width 1157 height 612
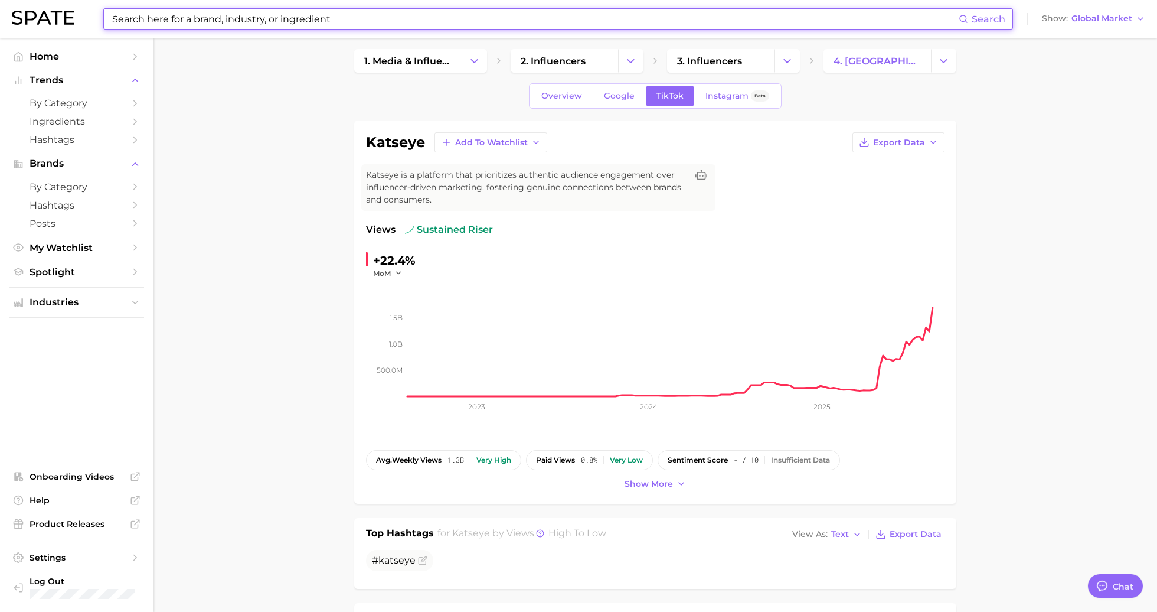
click at [263, 28] on input at bounding box center [535, 19] width 848 height 20
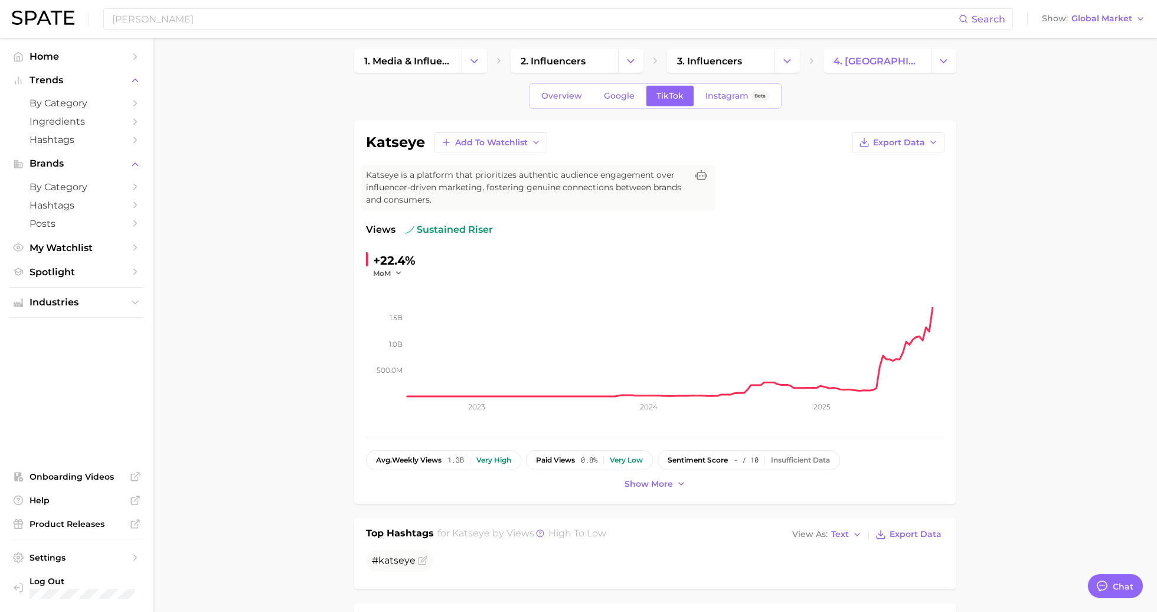
click at [188, 31] on div "[PERSON_NAME] Search Show Global Market" at bounding box center [578, 19] width 1133 height 38
click at [177, 14] on input "[PERSON_NAME]" at bounding box center [535, 19] width 848 height 20
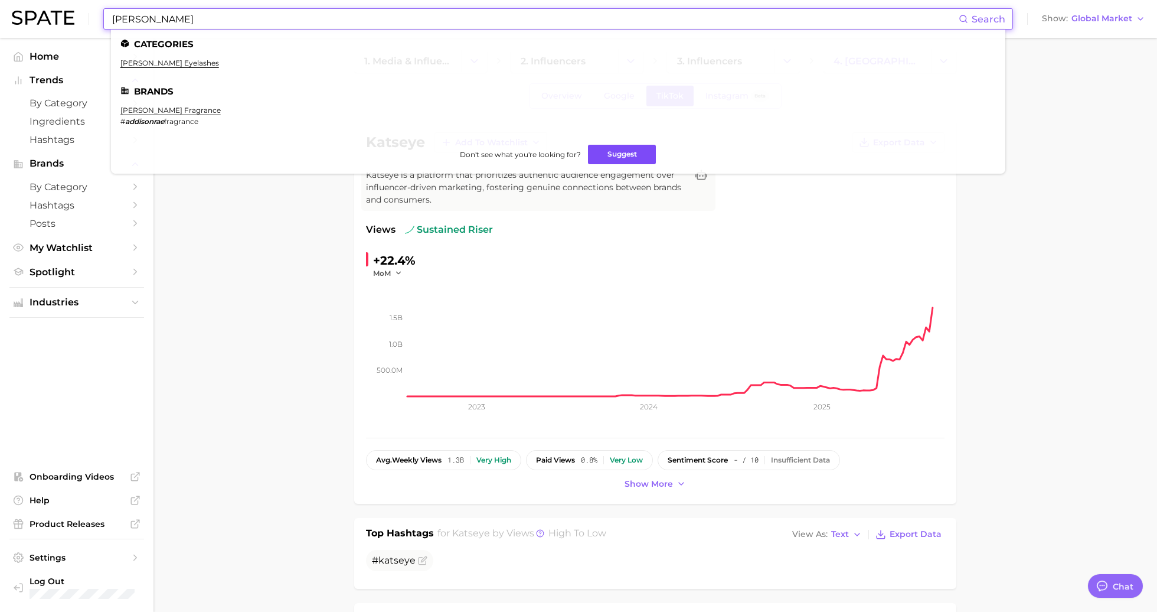
type input "[PERSON_NAME]"
click at [640, 150] on button "Suggest" at bounding box center [622, 154] width 68 height 19
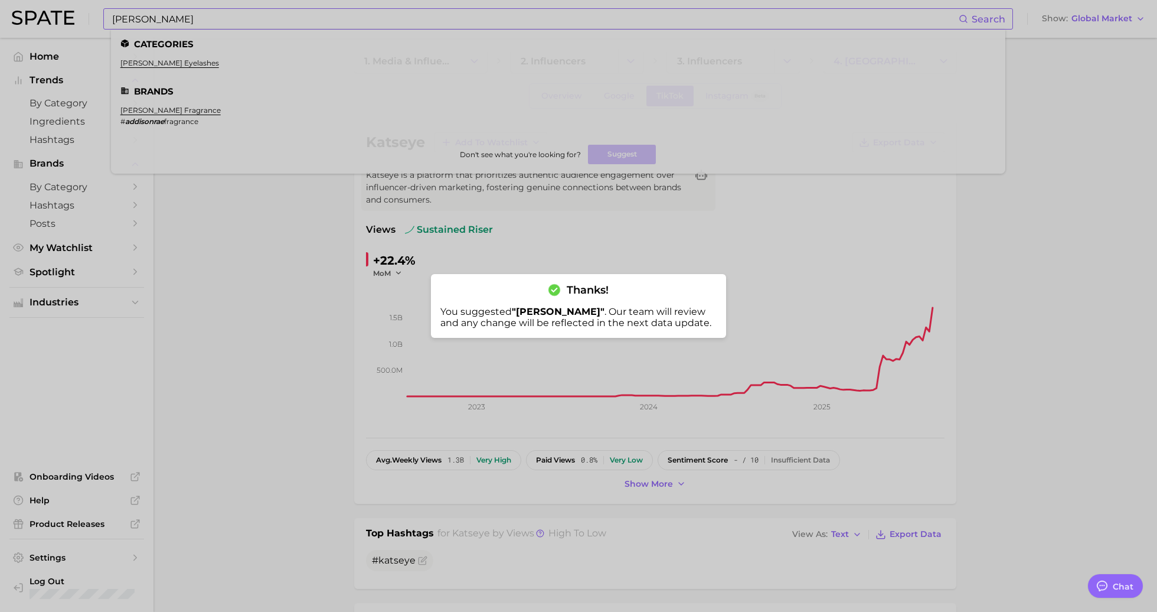
click at [176, 41] on div at bounding box center [578, 306] width 1157 height 612
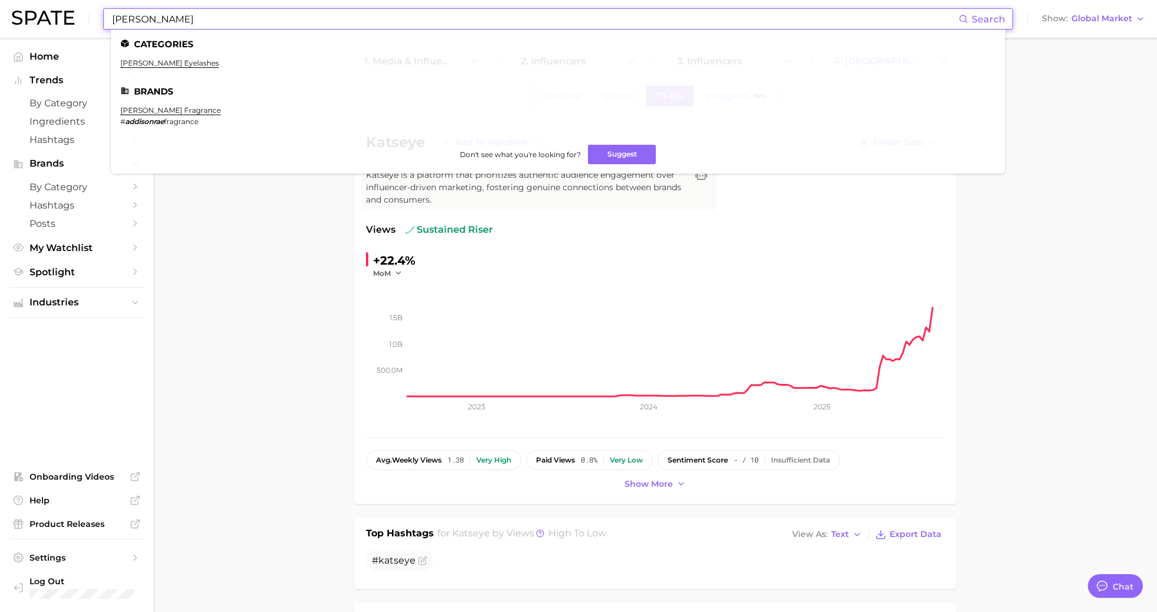
click at [169, 16] on input "[PERSON_NAME]" at bounding box center [535, 19] width 848 height 20
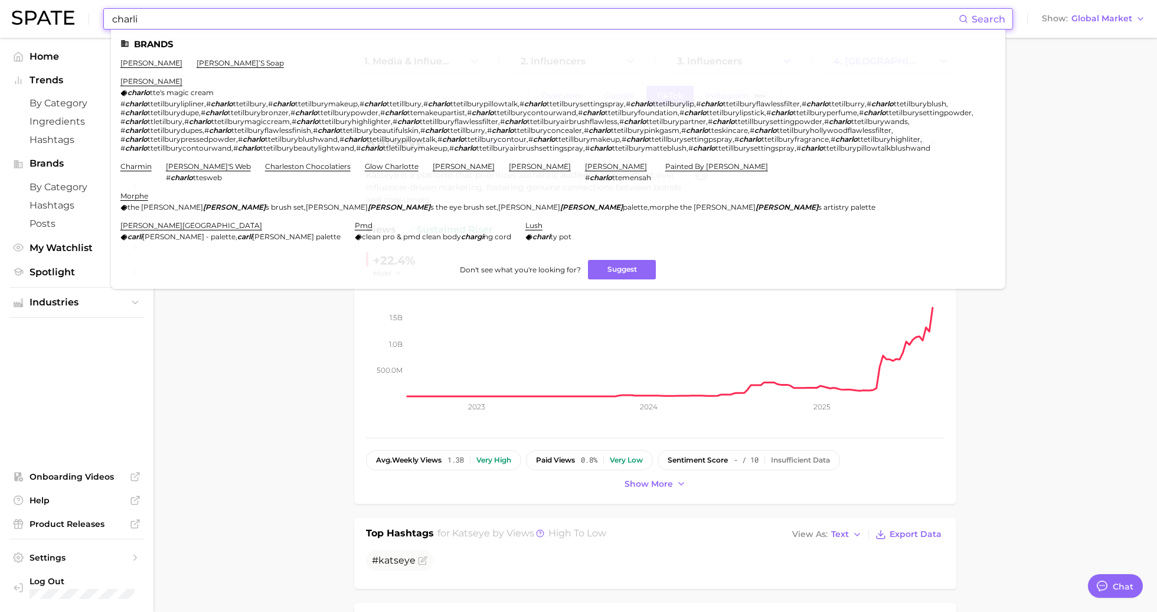
type input "charli"
click at [172, 69] on ul "[PERSON_NAME] charlie’s soap [PERSON_NAME] charlo tte's magic cream # charlo tt…" at bounding box center [557, 154] width 875 height 192
click at [165, 64] on link "[PERSON_NAME]" at bounding box center [151, 62] width 62 height 9
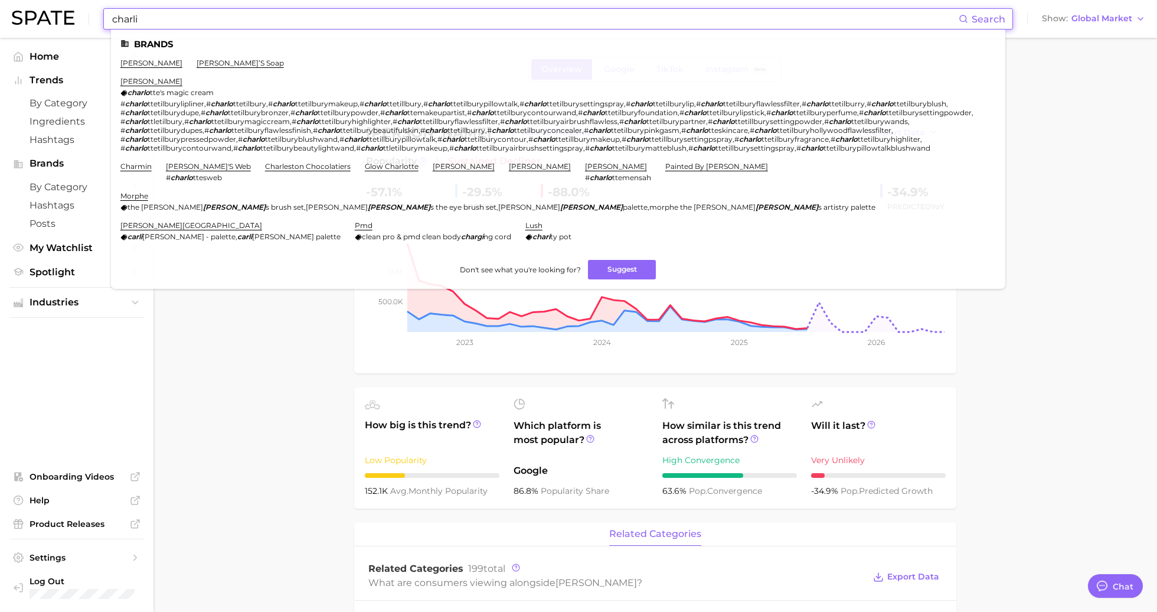
click at [158, 11] on input "charli" at bounding box center [535, 19] width 848 height 20
click at [158, 14] on input "charli" at bounding box center [535, 19] width 848 height 20
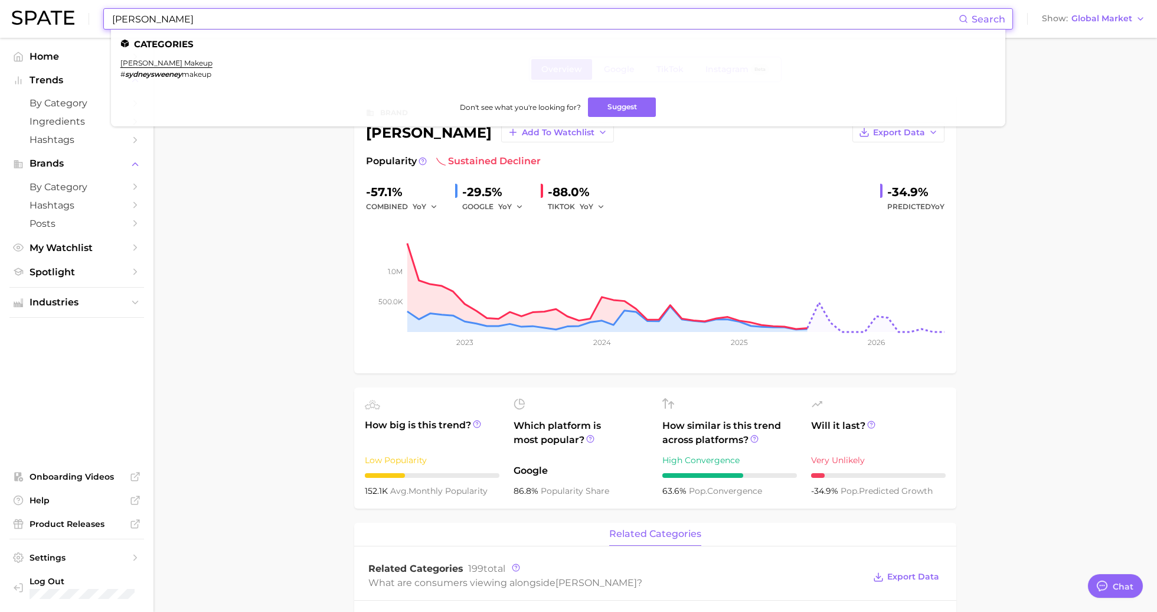
type input "[PERSON_NAME]"
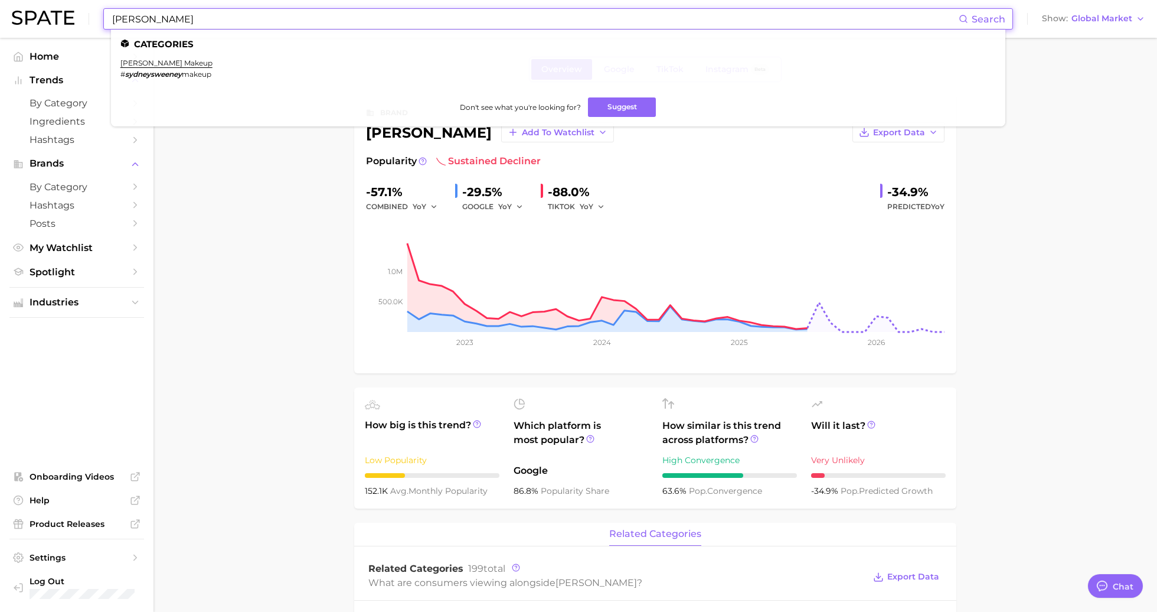
click at [245, 14] on input "[PERSON_NAME]" at bounding box center [535, 19] width 848 height 20
click at [180, 61] on link "[PERSON_NAME] makeup" at bounding box center [166, 62] width 92 height 9
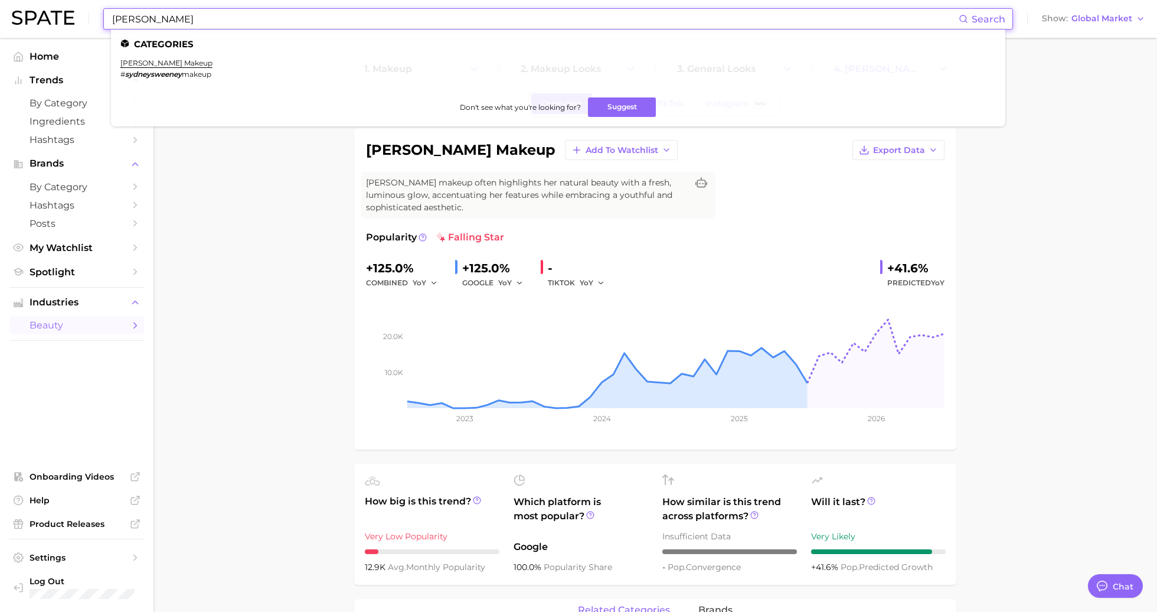
click at [288, 17] on input "[PERSON_NAME]" at bounding box center [535, 19] width 848 height 20
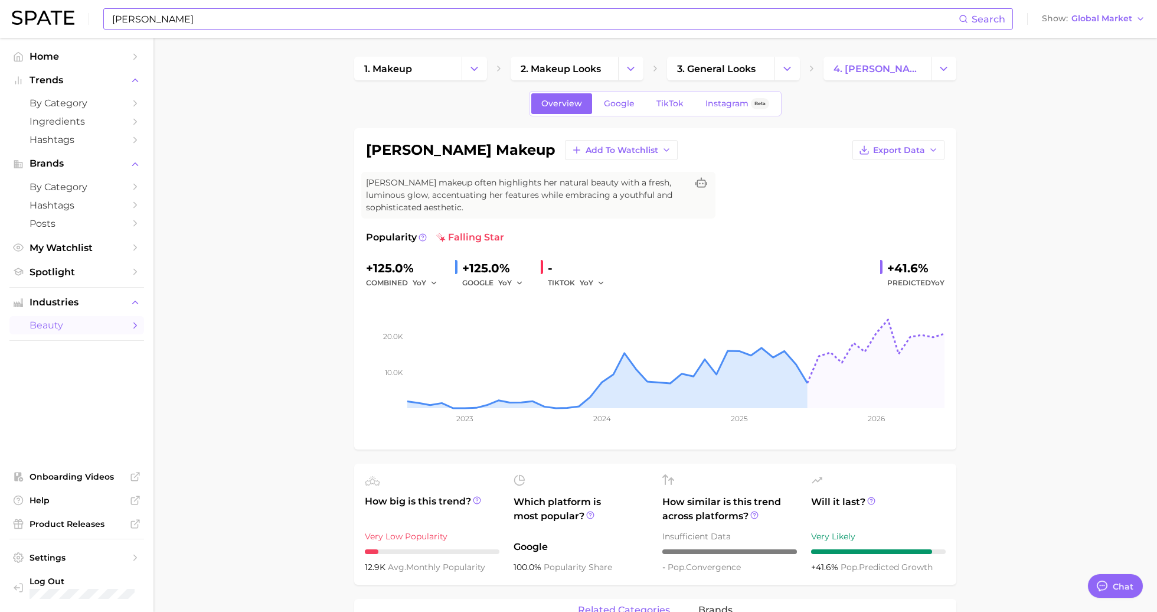
click at [185, 17] on input "[PERSON_NAME]" at bounding box center [535, 19] width 848 height 20
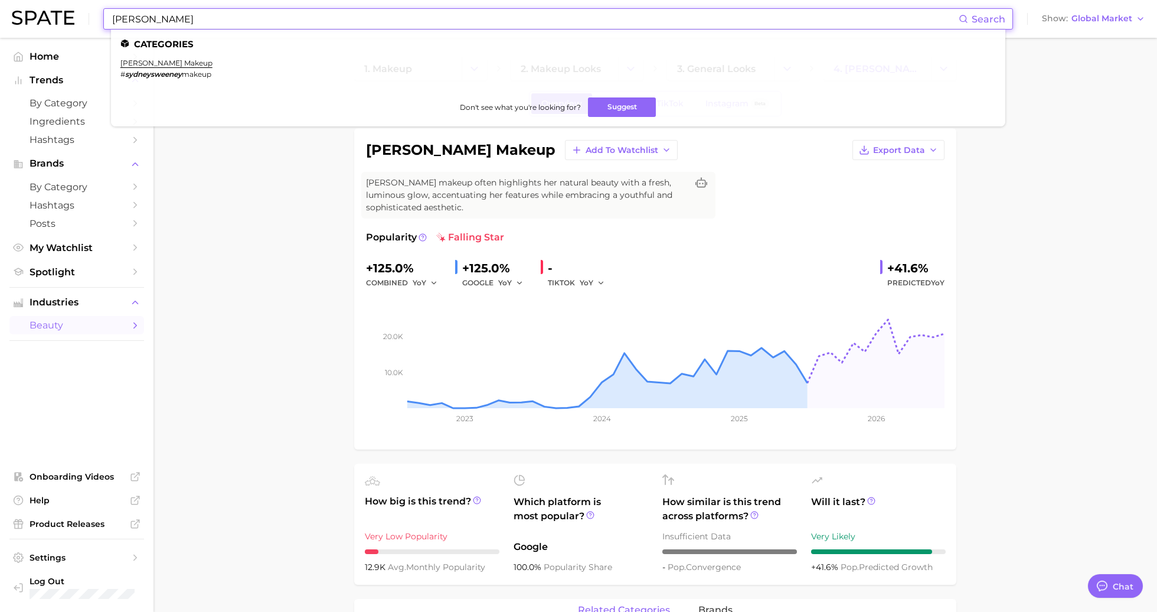
click at [185, 15] on input "[PERSON_NAME]" at bounding box center [535, 19] width 848 height 20
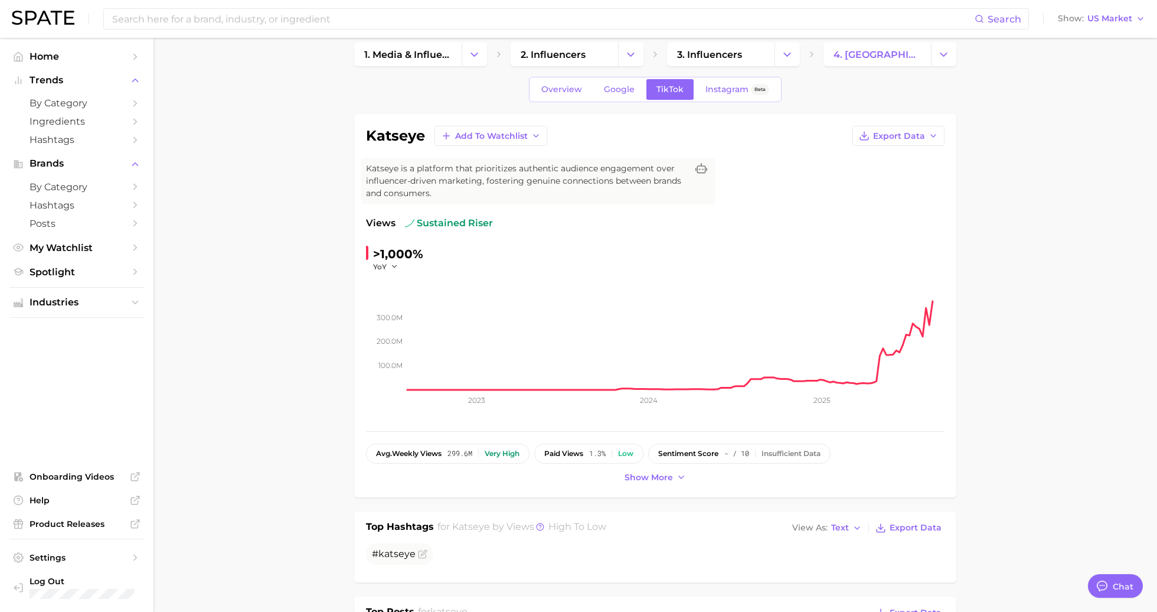
scroll to position [7, 0]
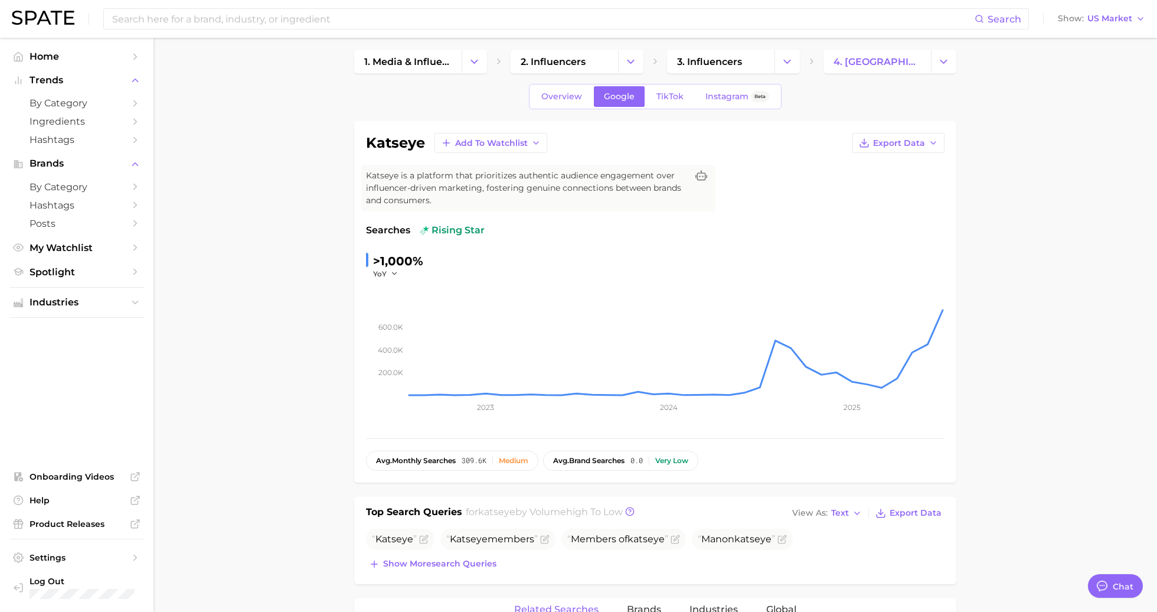
type input "katseye"
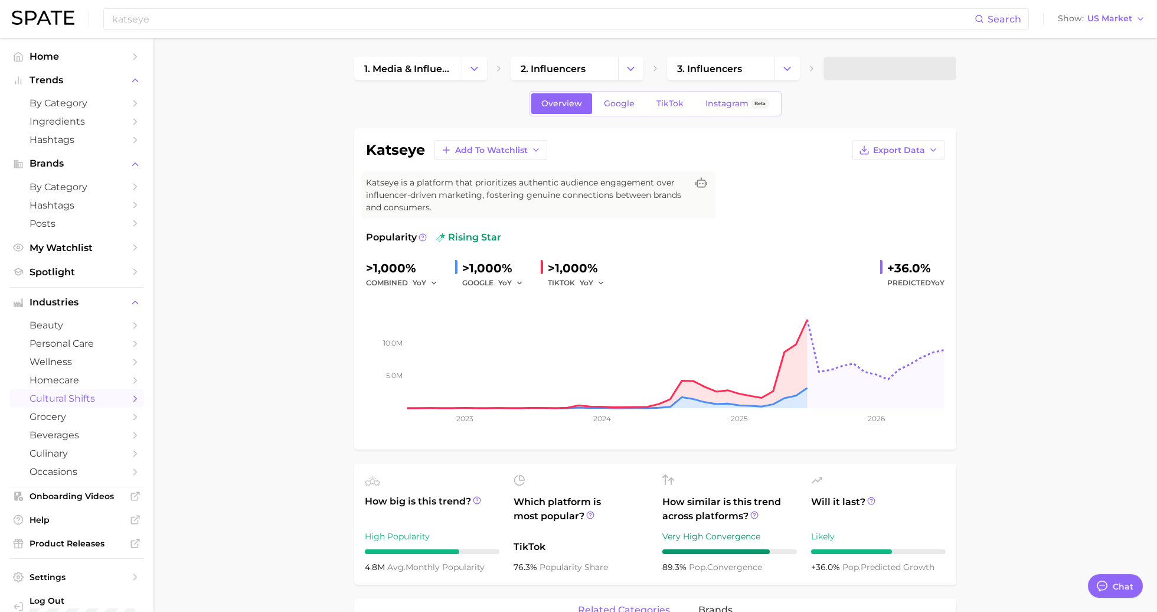
scroll to position [7, 0]
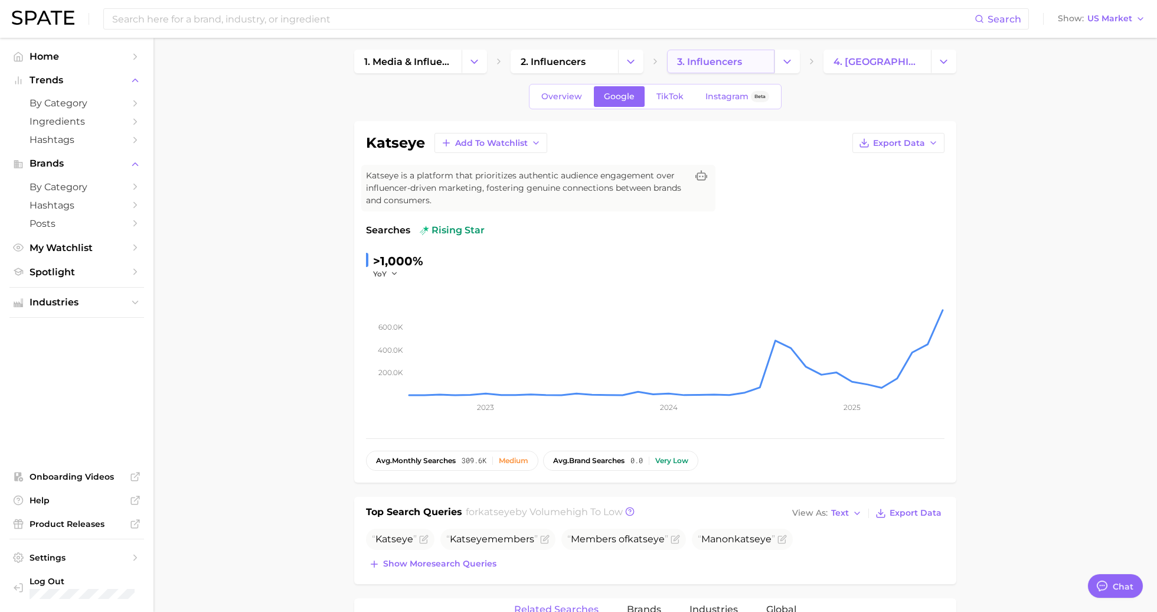
click at [691, 63] on span "3. influencers" at bounding box center [709, 61] width 65 height 11
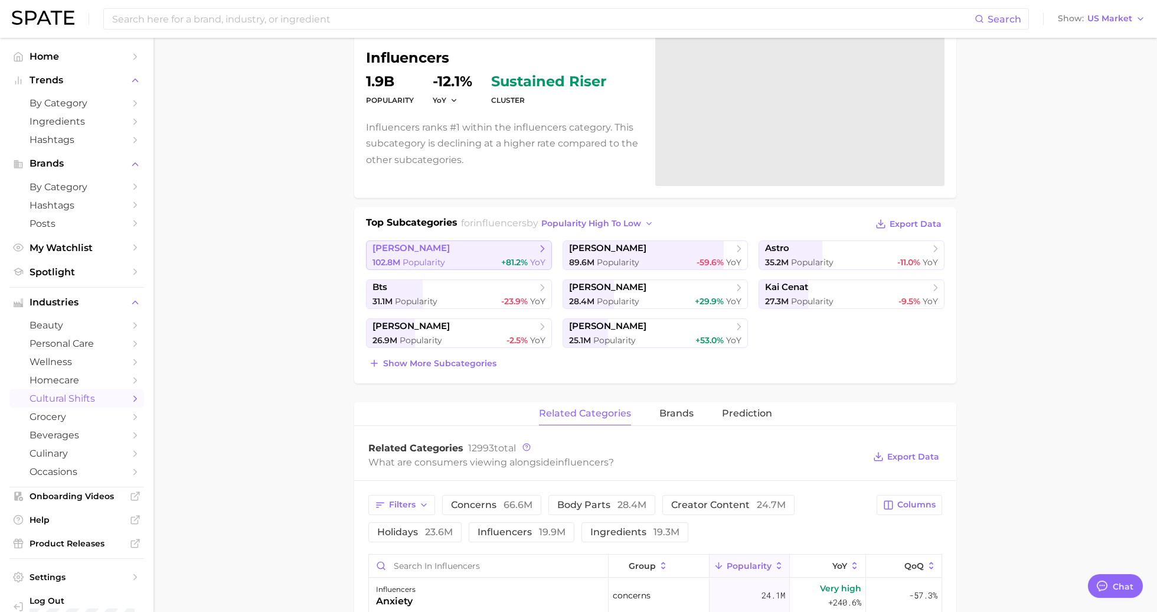
scroll to position [168, 0]
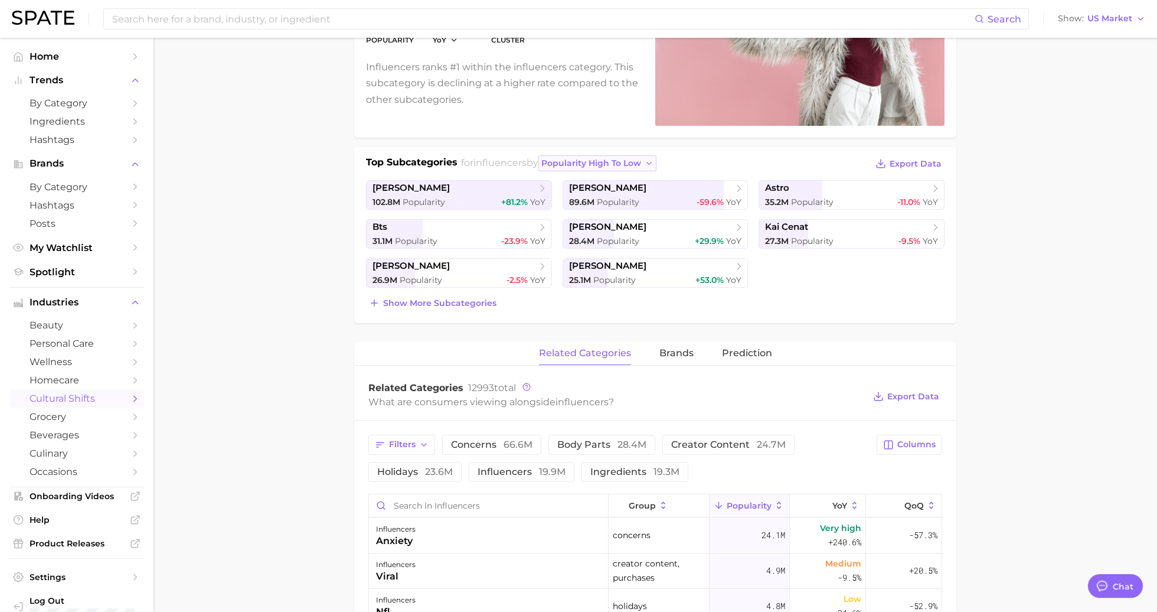
click at [614, 159] on span "popularity high to low" at bounding box center [591, 163] width 100 height 10
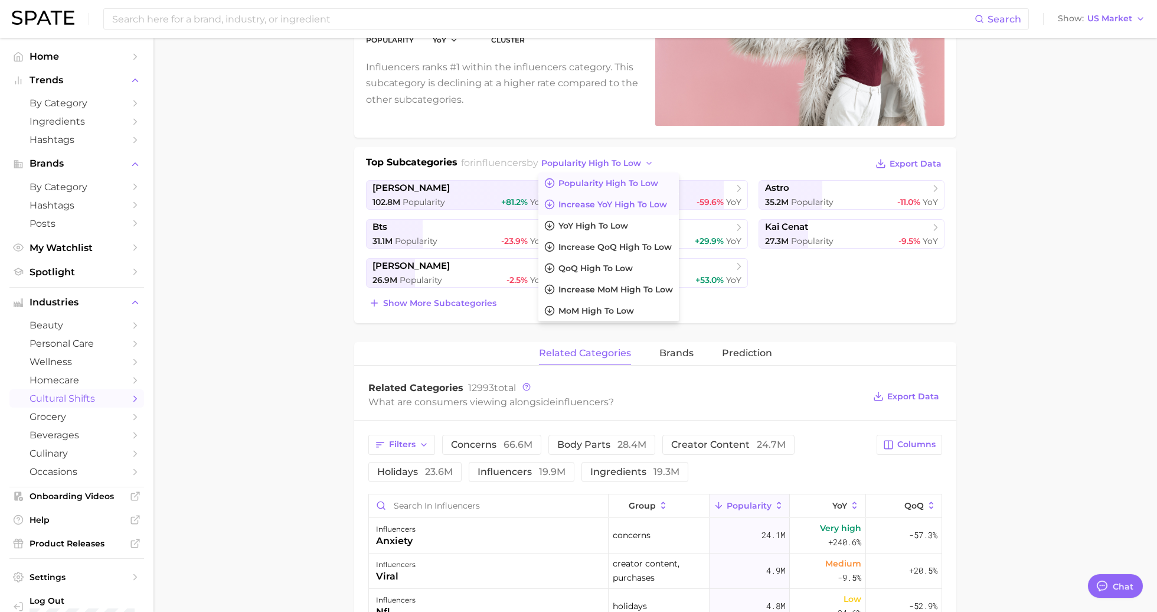
click at [619, 207] on span "Increase YoY high to low" at bounding box center [612, 205] width 109 height 10
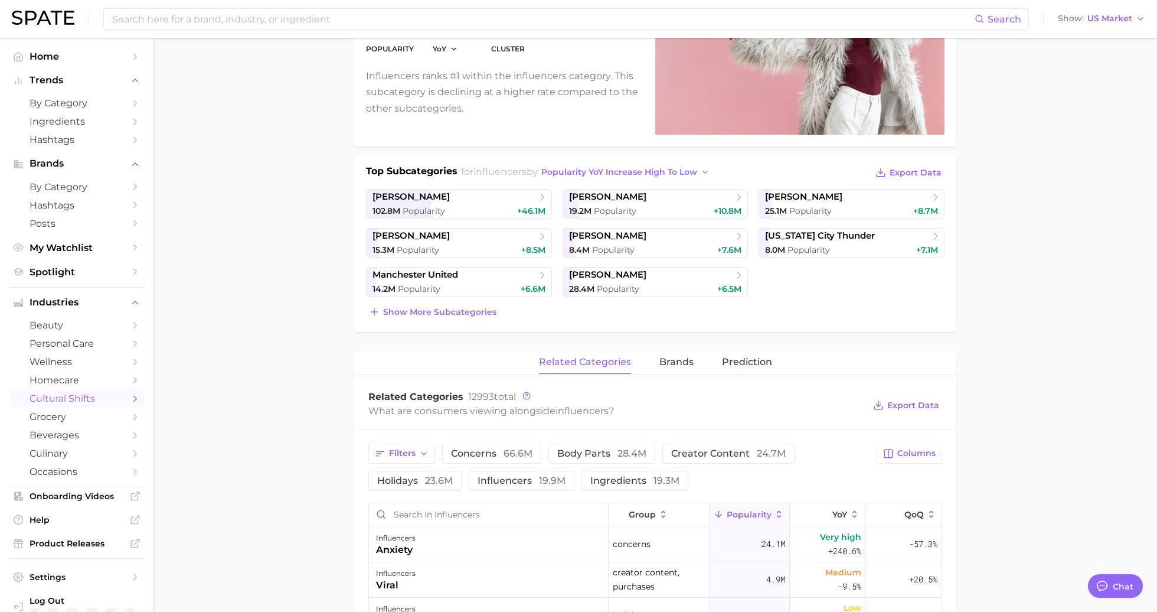
scroll to position [158, 0]
click at [472, 297] on div "Top Subcategories for influencers by Popularity YoY increase high to low Export…" at bounding box center [655, 243] width 579 height 156
click at [472, 309] on span "Show more subcategories" at bounding box center [439, 313] width 113 height 10
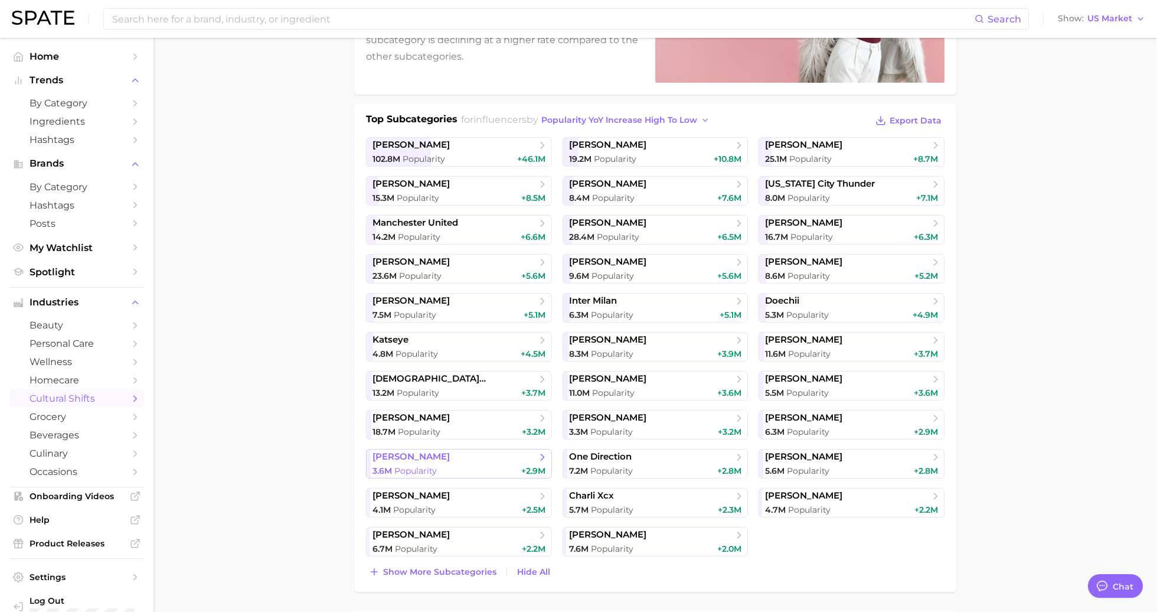
scroll to position [0, 0]
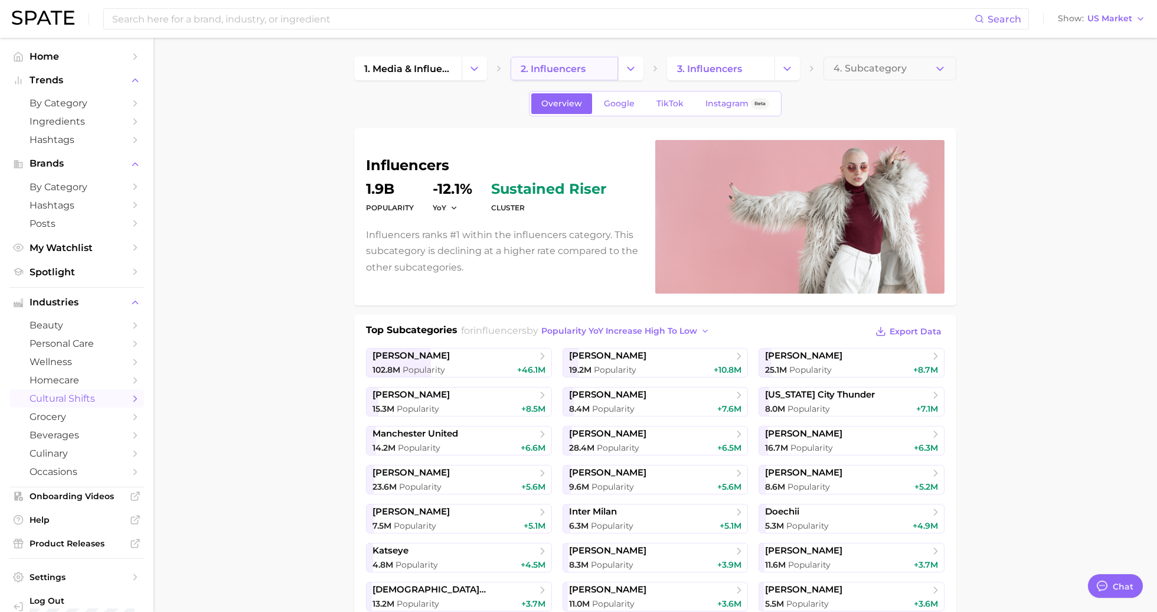
click at [561, 61] on link "2. influencers" at bounding box center [564, 69] width 107 height 24
